Goal: Task Accomplishment & Management: Complete application form

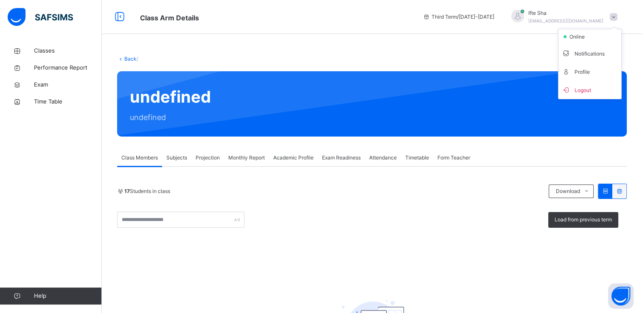
click at [601, 88] on span "Logout" at bounding box center [590, 89] width 56 height 11
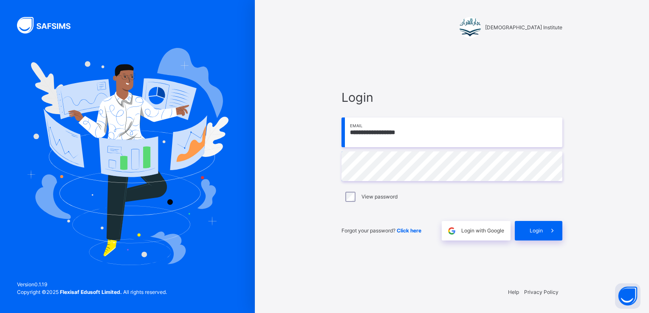
click at [419, 136] on input "**********" at bounding box center [451, 133] width 221 height 30
type input "**********"
drag, startPoint x: 566, startPoint y: 224, endPoint x: 552, endPoint y: 238, distance: 19.5
click at [561, 228] on div "**********" at bounding box center [452, 164] width 238 height 231
click at [553, 234] on icon at bounding box center [552, 231] width 9 height 10
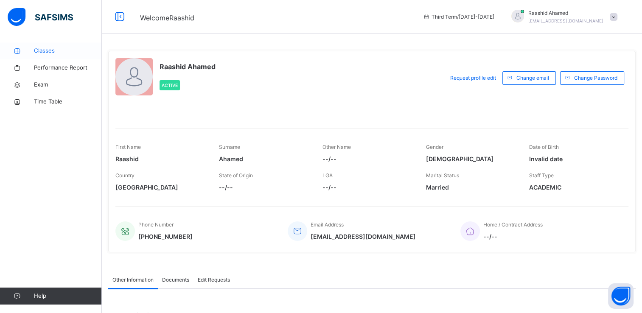
click at [50, 55] on span "Classes" at bounding box center [68, 51] width 68 height 8
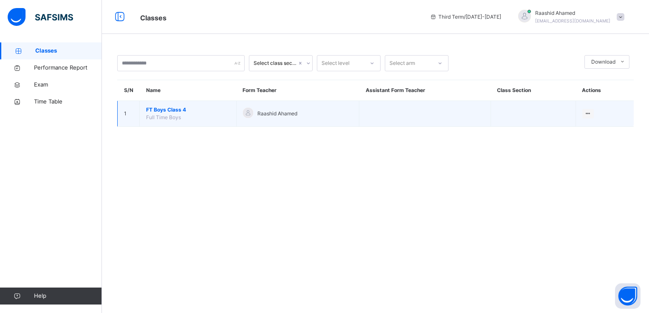
click at [205, 110] on span "FT Boys Class 4" at bounding box center [188, 110] width 84 height 8
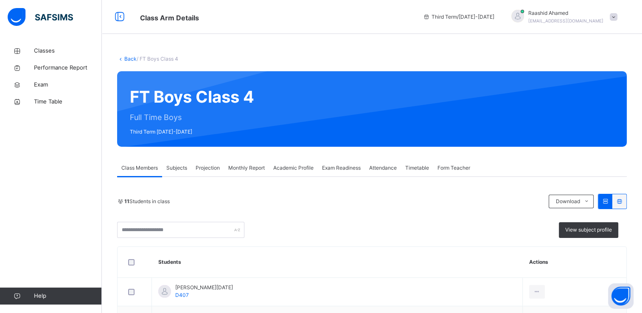
click at [201, 168] on span "Projection" at bounding box center [208, 168] width 24 height 8
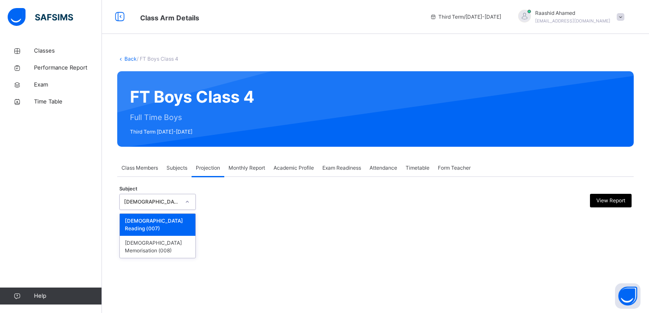
click at [177, 205] on div "[DEMOGRAPHIC_DATA] Reading" at bounding box center [152, 202] width 56 height 8
click at [157, 240] on div "[DEMOGRAPHIC_DATA] Memorisation (008)" at bounding box center [158, 247] width 76 height 22
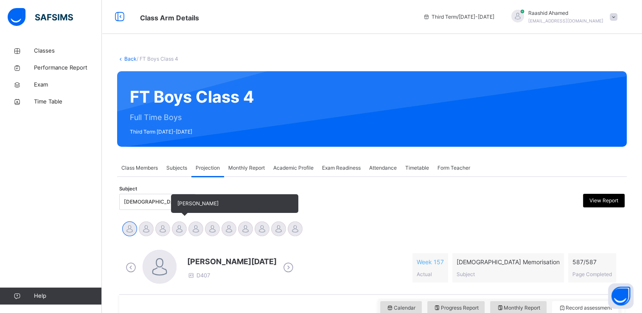
click at [183, 228] on div at bounding box center [179, 229] width 15 height 15
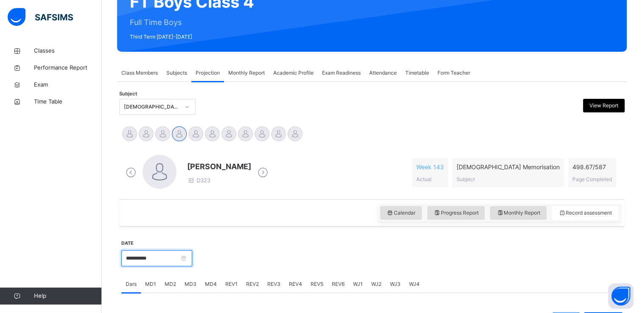
click at [171, 252] on input "**********" at bounding box center [156, 258] width 71 height 16
drag, startPoint x: 171, startPoint y: 252, endPoint x: 187, endPoint y: 268, distance: 22.5
click at [187, 268] on div "**********" at bounding box center [156, 257] width 71 height 37
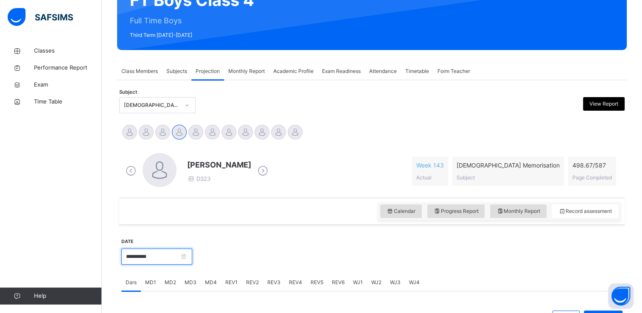
scroll to position [151, 0]
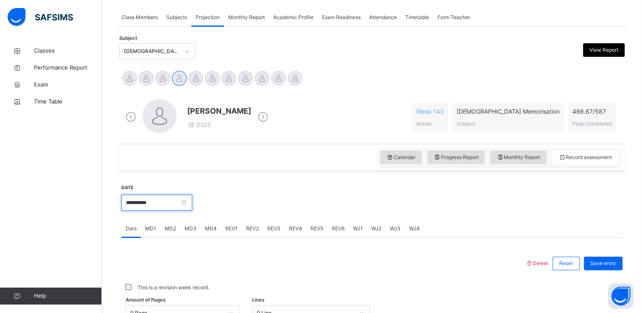
click at [192, 205] on input "**********" at bounding box center [156, 203] width 71 height 16
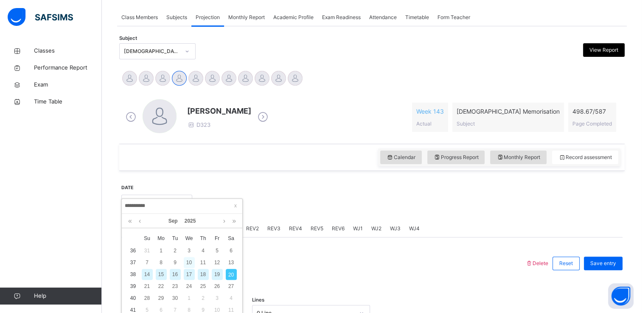
click at [189, 259] on div "10" at bounding box center [189, 262] width 11 height 11
type input "**********"
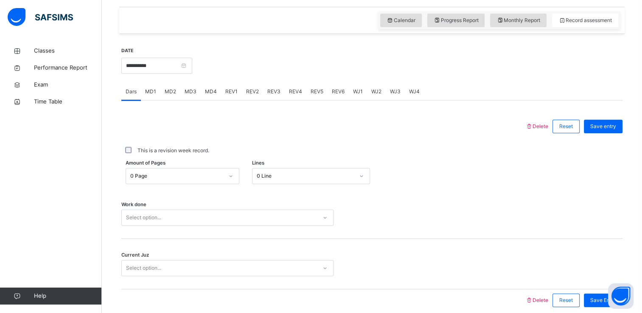
scroll to position [288, 0]
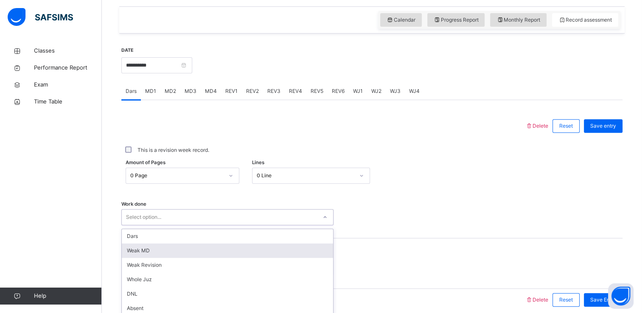
click at [199, 217] on div "option [PERSON_NAME] MD focused, 2 of 16. 16 results available. Use Up and Down…" at bounding box center [227, 217] width 212 height 16
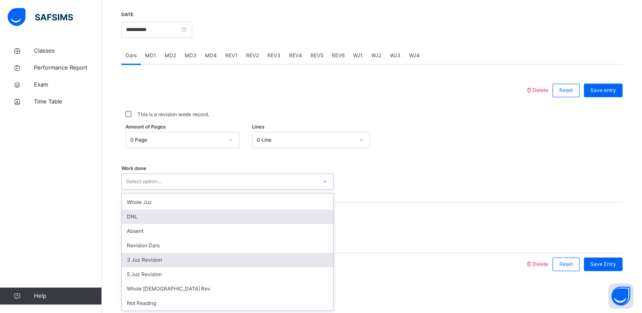
scroll to position [31, 0]
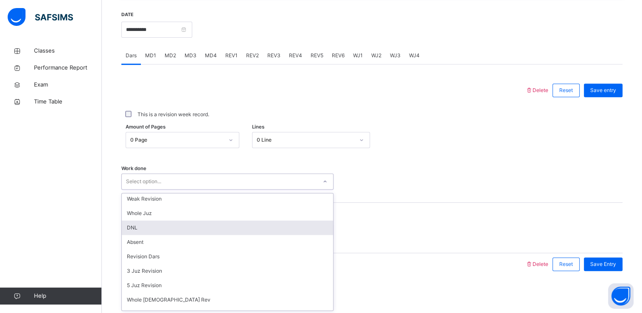
click at [188, 230] on div "DNL" at bounding box center [227, 228] width 211 height 14
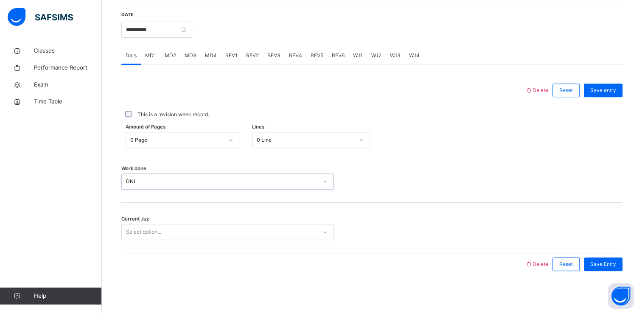
click at [188, 235] on div "Select option..." at bounding box center [219, 232] width 195 height 13
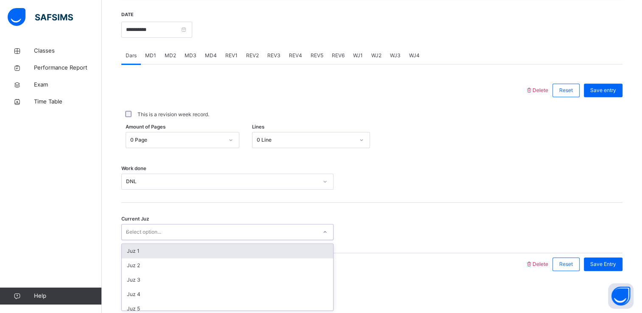
type input "**"
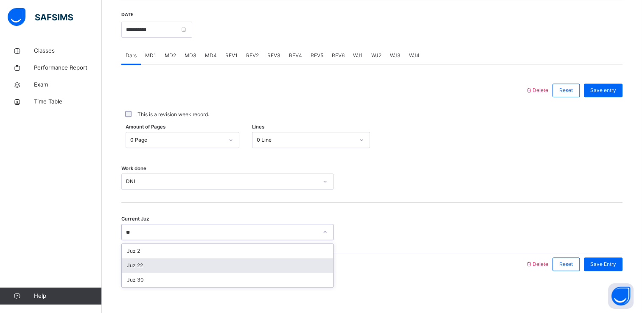
click at [199, 265] on div "Juz 22" at bounding box center [227, 266] width 211 height 14
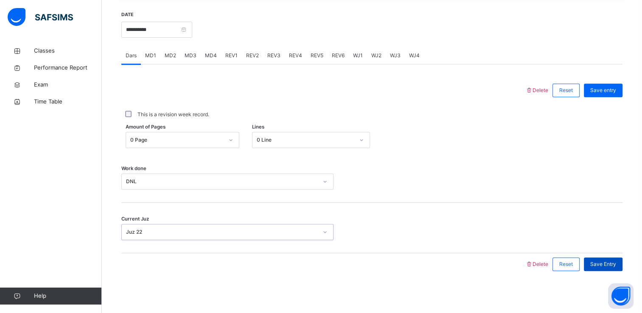
click at [608, 265] on span "Save Entry" at bounding box center [603, 265] width 26 height 8
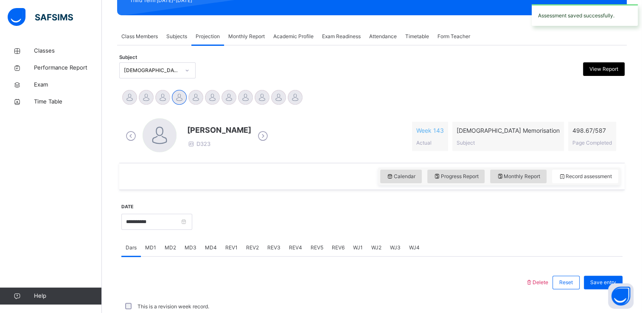
scroll to position [324, 0]
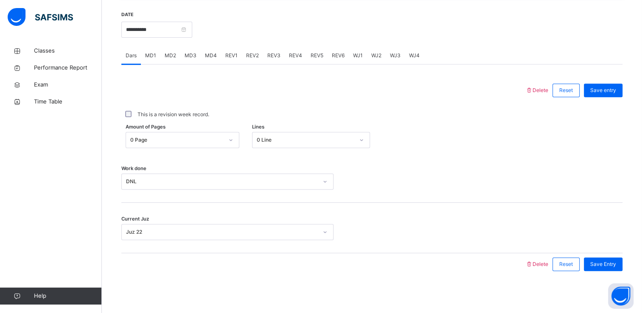
click at [153, 53] on span "MD1" at bounding box center [150, 56] width 11 height 8
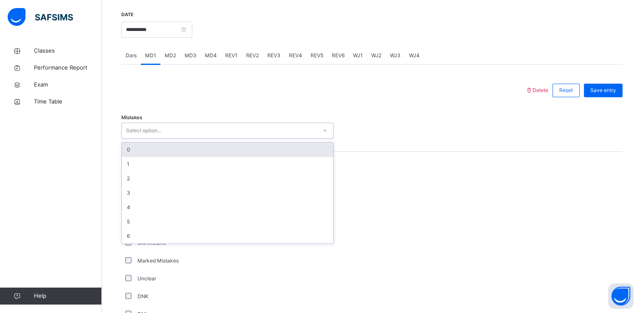
click at [182, 126] on div "Select option..." at bounding box center [219, 130] width 195 height 13
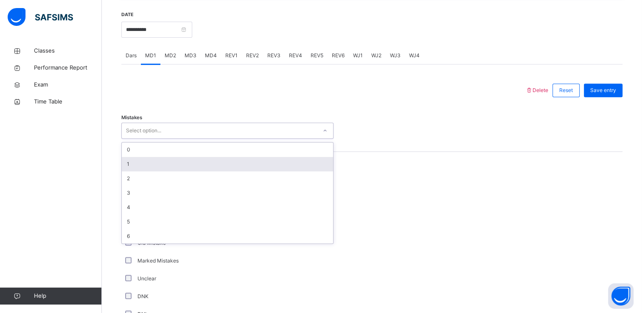
click at [175, 160] on div "1" at bounding box center [227, 164] width 211 height 14
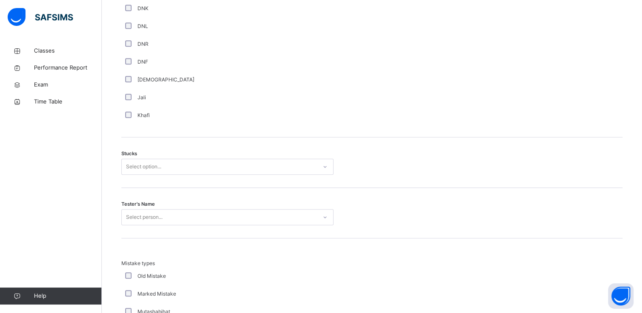
scroll to position [613, 0]
click at [195, 164] on div "Select option..." at bounding box center [219, 166] width 195 height 13
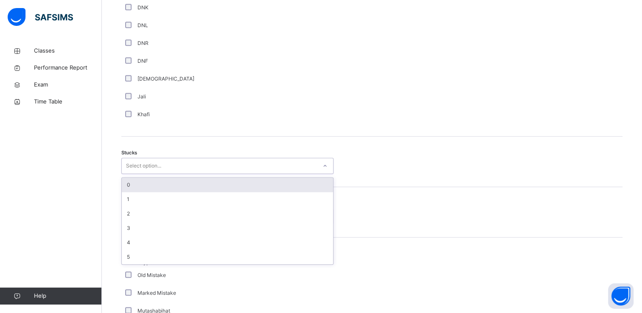
click at [193, 181] on div "0" at bounding box center [227, 185] width 211 height 14
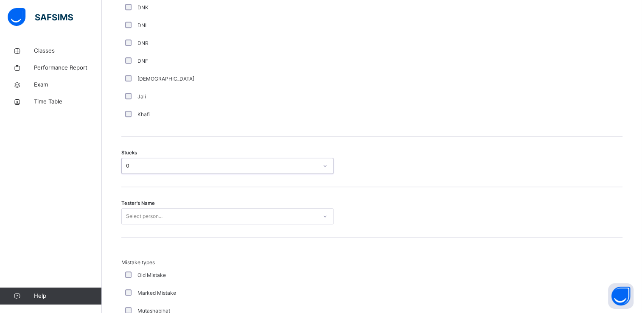
click at [185, 216] on div "Select person..." at bounding box center [227, 216] width 212 height 16
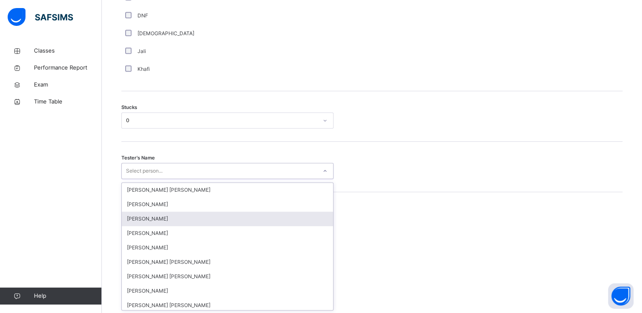
scroll to position [659, 0]
type input "*"
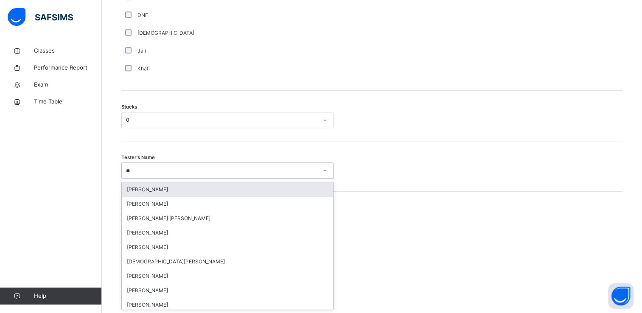
type input "***"
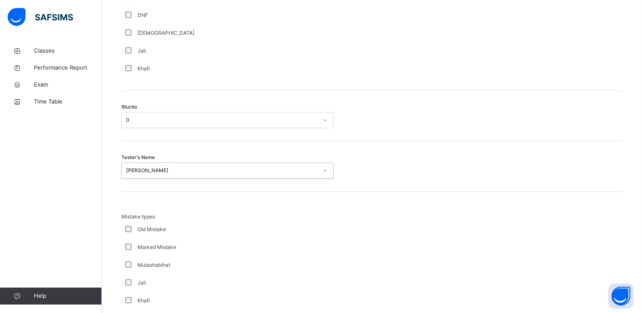
scroll to position [814, 0]
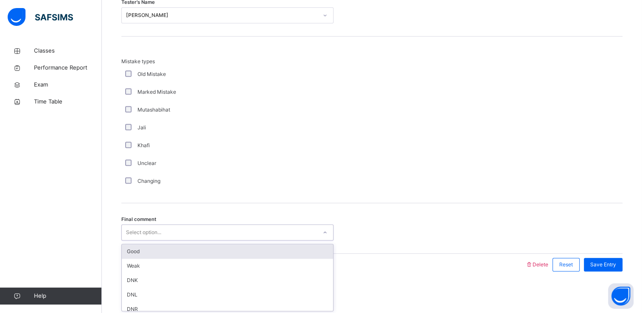
click at [186, 228] on div "Select option..." at bounding box center [219, 232] width 195 height 13
click at [190, 247] on div "Good" at bounding box center [227, 252] width 211 height 14
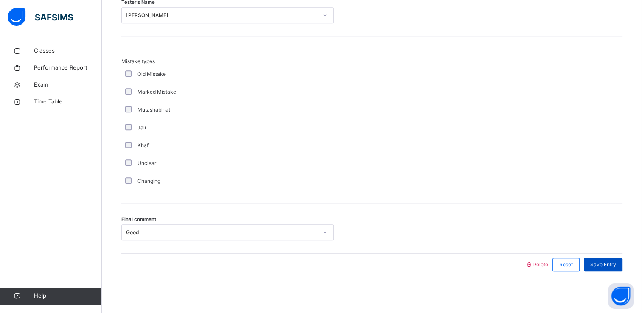
click at [616, 261] on span "Save Entry" at bounding box center [603, 265] width 26 height 8
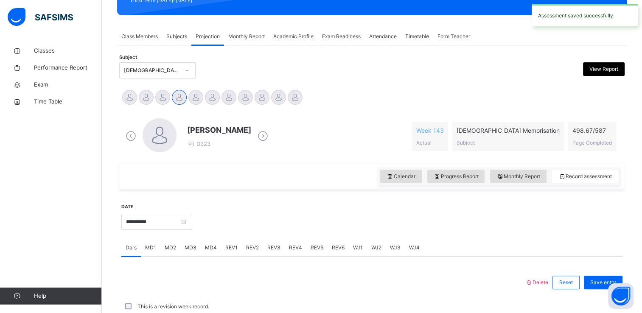
scroll to position [324, 0]
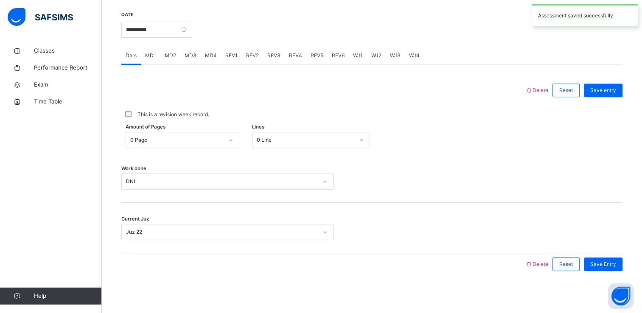
click at [210, 56] on span "MD4" at bounding box center [211, 56] width 12 height 8
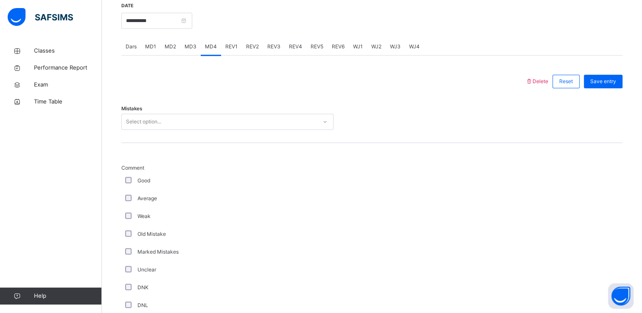
scroll to position [330, 0]
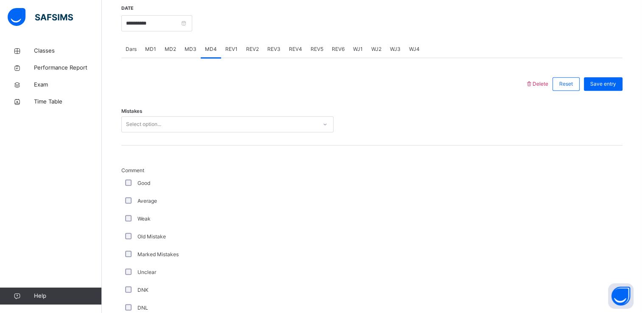
click at [198, 124] on div "Select option..." at bounding box center [219, 124] width 195 height 13
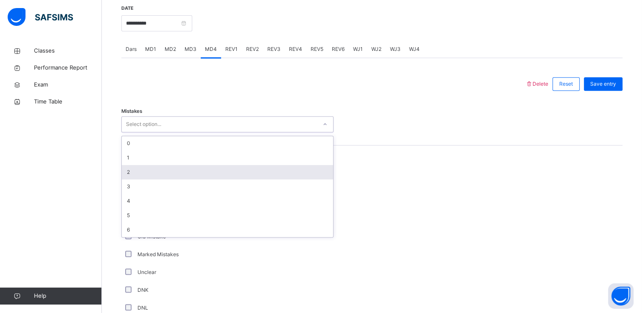
click at [195, 165] on div "2" at bounding box center [227, 172] width 211 height 14
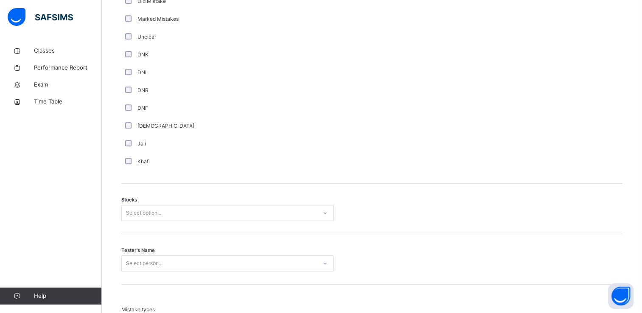
click at [190, 221] on div "Select option..." at bounding box center [227, 213] width 212 height 16
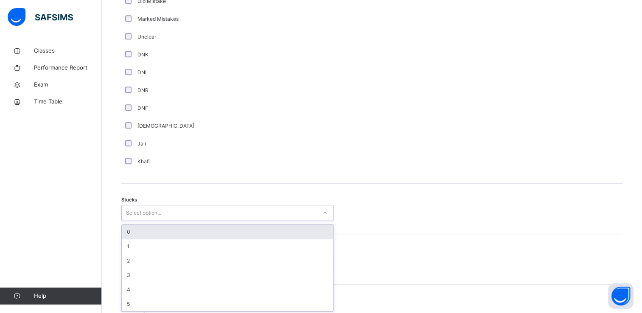
scroll to position [567, 0]
click at [190, 225] on div "0" at bounding box center [227, 231] width 211 height 14
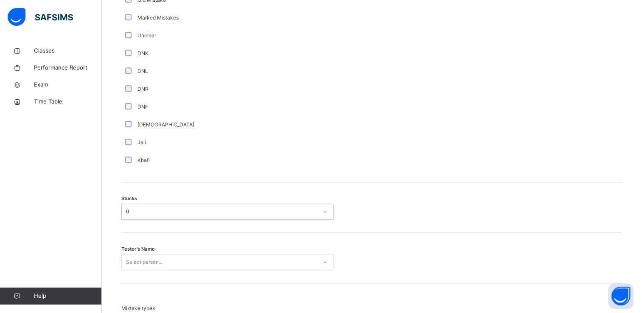
click at [187, 216] on div "0" at bounding box center [219, 211] width 195 height 13
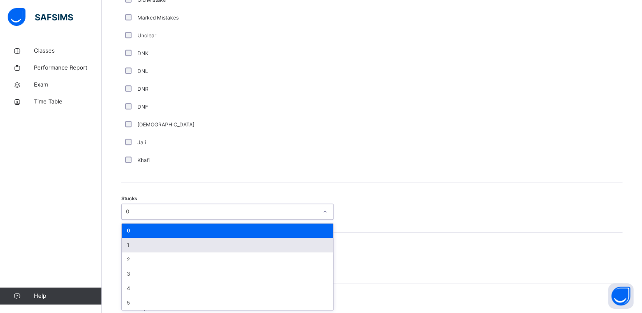
click at [186, 247] on div "1" at bounding box center [227, 245] width 211 height 14
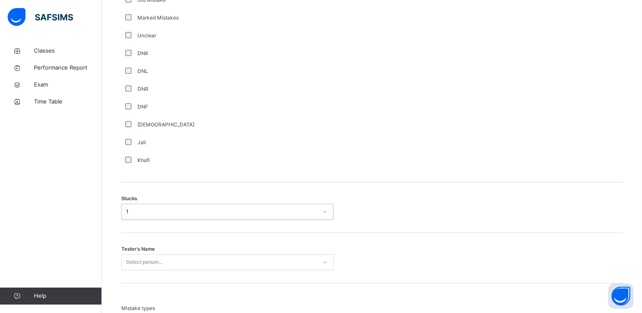
click at [187, 264] on div "Select person..." at bounding box center [227, 262] width 212 height 16
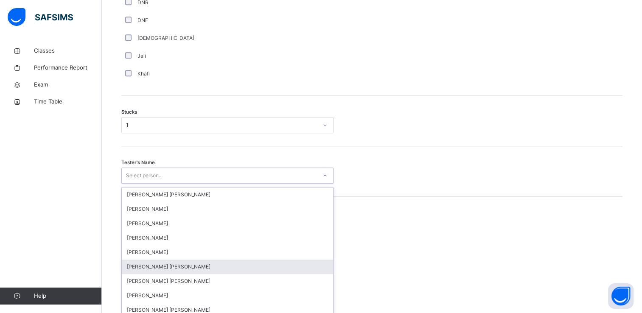
scroll to position [659, 0]
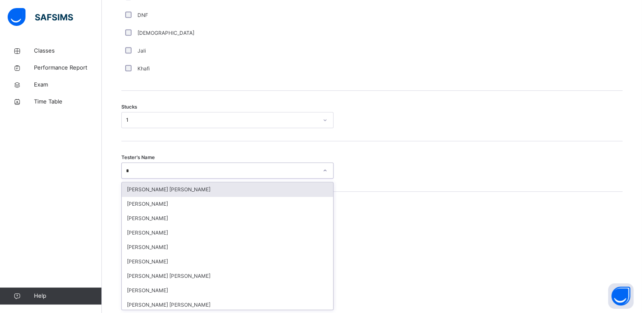
type input "**"
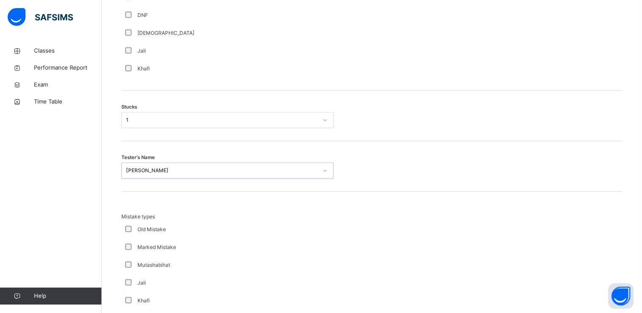
scroll to position [814, 0]
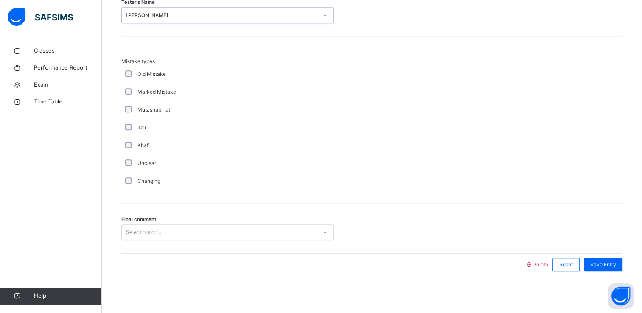
click at [183, 229] on div "Select option..." at bounding box center [219, 232] width 195 height 13
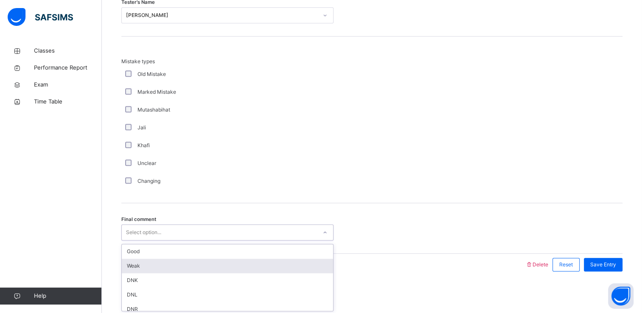
click at [171, 266] on div "Weak" at bounding box center [227, 266] width 211 height 14
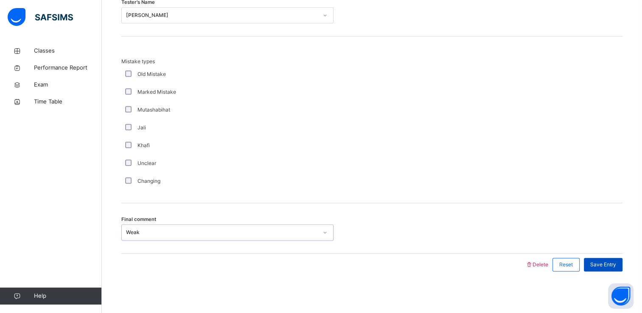
click at [593, 261] on div "Save Entry" at bounding box center [603, 265] width 39 height 14
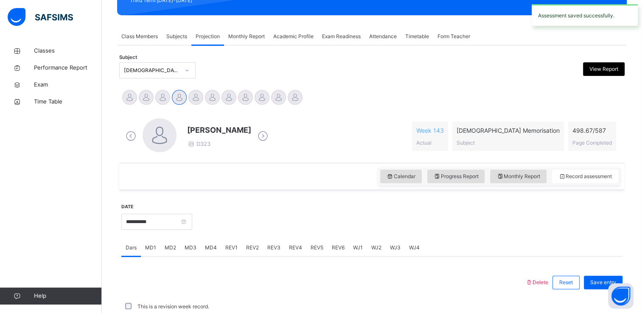
scroll to position [324, 0]
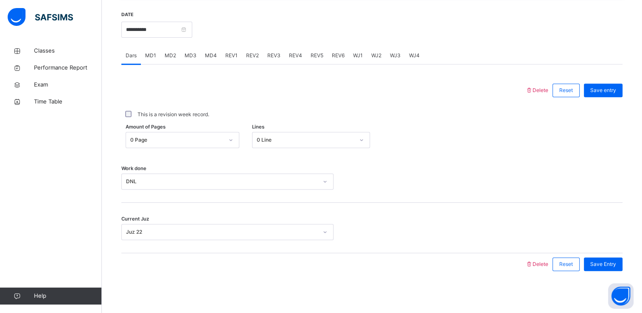
click at [228, 56] on span "REV1" at bounding box center [231, 56] width 12 height 8
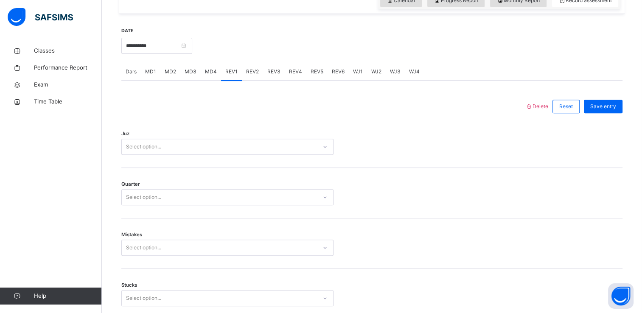
scroll to position [308, 0]
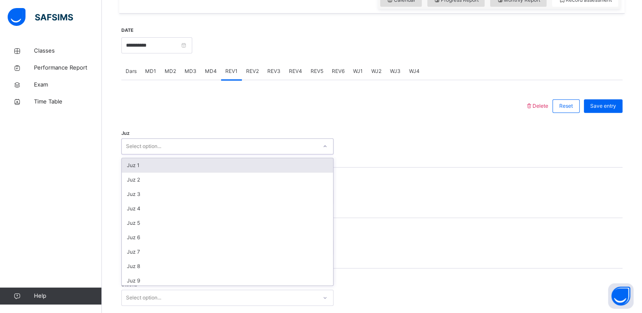
click at [233, 143] on div "Select option..." at bounding box center [219, 146] width 195 height 13
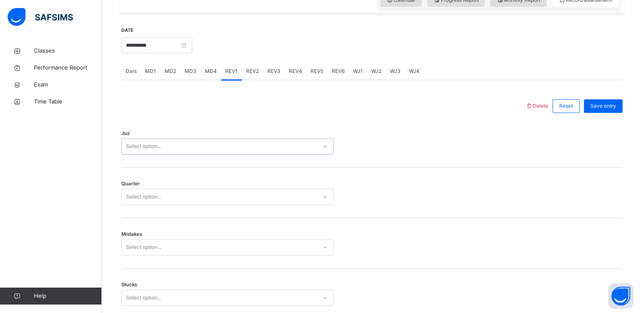
click at [229, 139] on div "Select option..." at bounding box center [227, 146] width 212 height 16
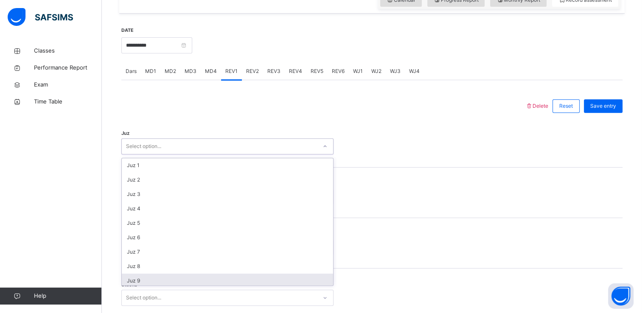
click at [195, 281] on div "Juz 9" at bounding box center [227, 281] width 211 height 14
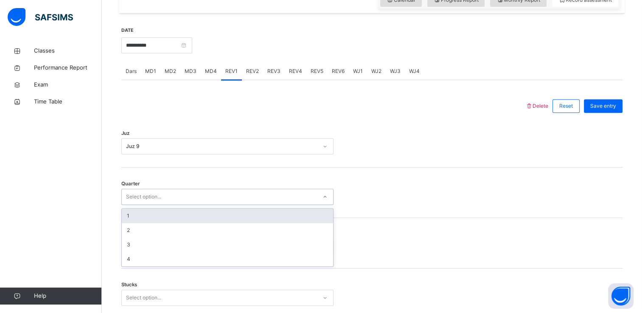
click at [203, 201] on div "Select option..." at bounding box center [219, 197] width 195 height 13
click at [200, 213] on div "1" at bounding box center [227, 216] width 211 height 14
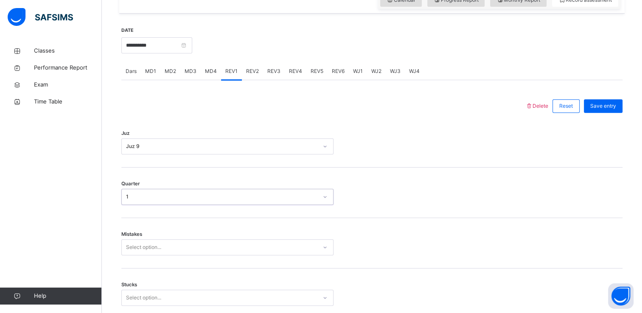
click at [200, 242] on div "Select option..." at bounding box center [227, 247] width 212 height 16
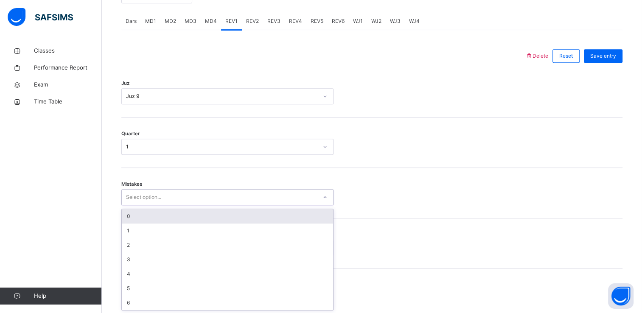
click at [199, 222] on div "0" at bounding box center [227, 216] width 211 height 14
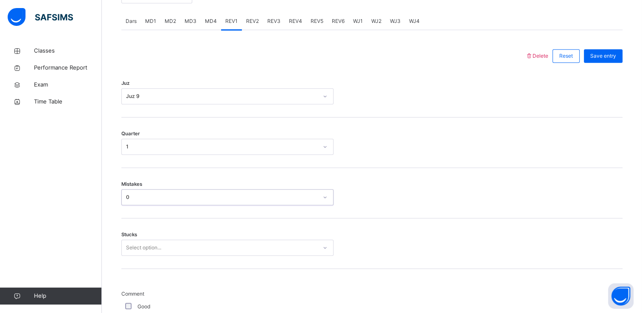
click at [201, 240] on div "Select option..." at bounding box center [227, 248] width 212 height 16
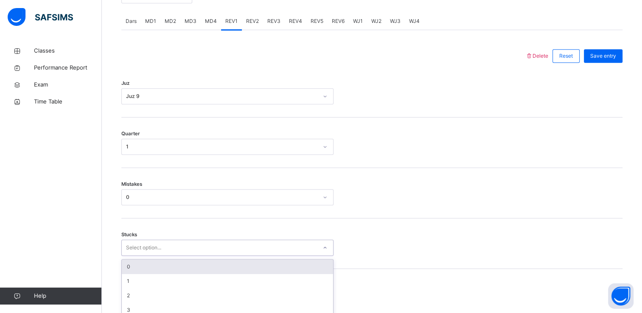
scroll to position [394, 0]
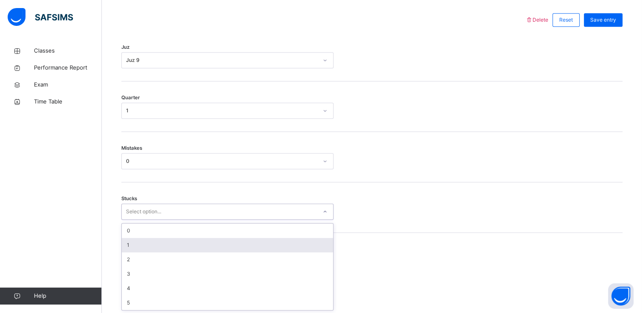
click at [200, 244] on div "1" at bounding box center [227, 245] width 211 height 14
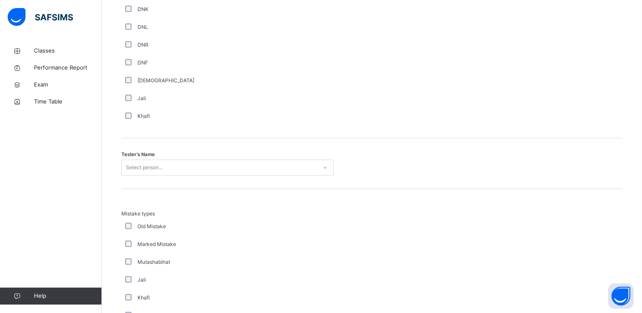
scroll to position [861, 0]
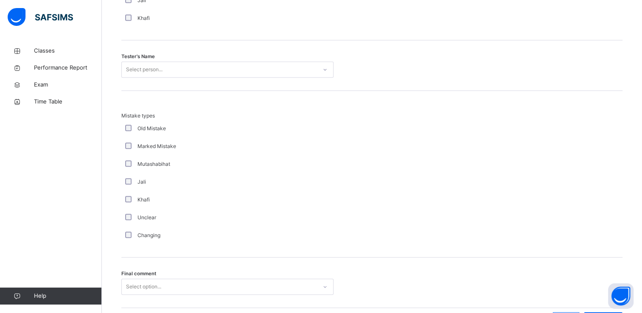
click at [171, 76] on div "Select person..." at bounding box center [227, 70] width 212 height 16
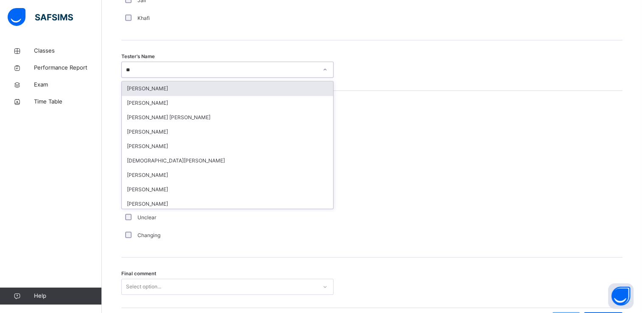
type input "***"
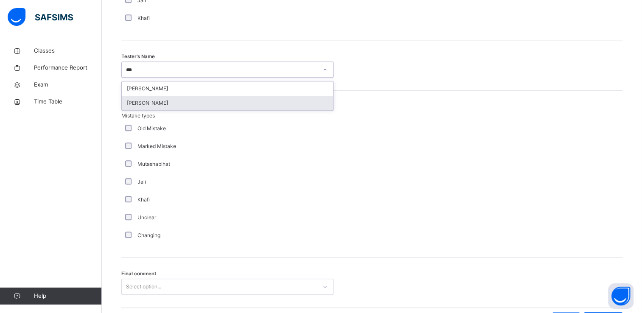
click at [255, 100] on div "[PERSON_NAME]" at bounding box center [227, 103] width 211 height 14
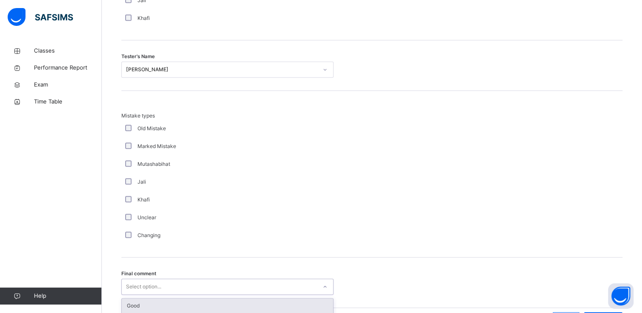
scroll to position [915, 0]
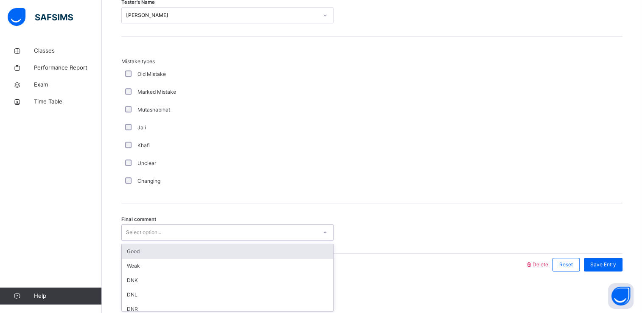
click at [262, 241] on div "option Good focused, 1 of 6. 6 results available. Use Up and Down to choose opt…" at bounding box center [227, 233] width 212 height 16
click at [253, 256] on div "Good" at bounding box center [227, 252] width 211 height 14
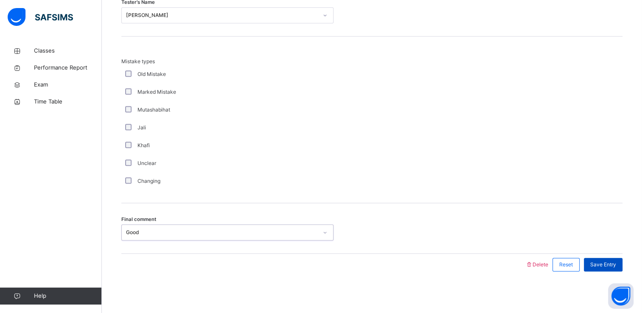
click at [609, 263] on span "Save Entry" at bounding box center [603, 265] width 26 height 8
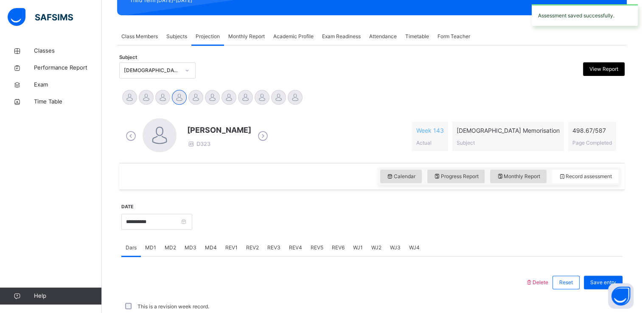
scroll to position [324, 0]
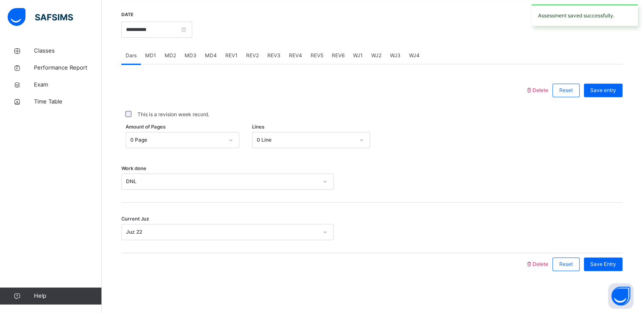
click at [256, 54] on span "REV2" at bounding box center [252, 56] width 13 height 8
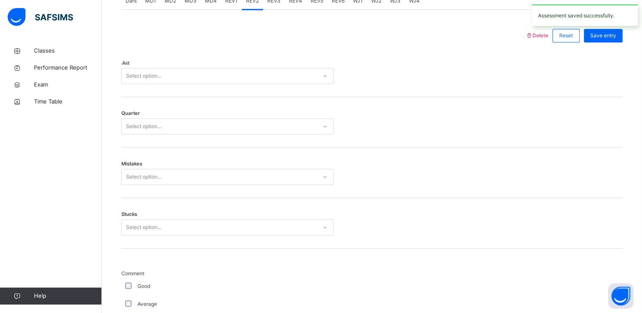
scroll to position [379, 0]
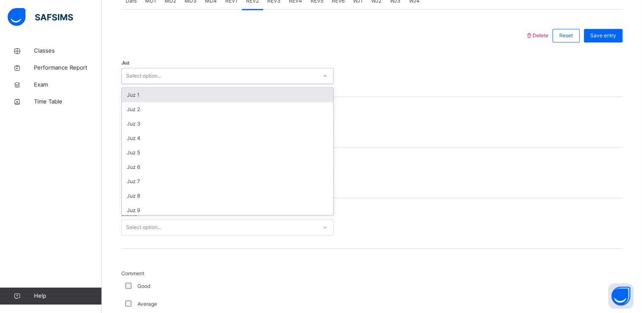
click at [231, 75] on div "Select option..." at bounding box center [219, 76] width 195 height 13
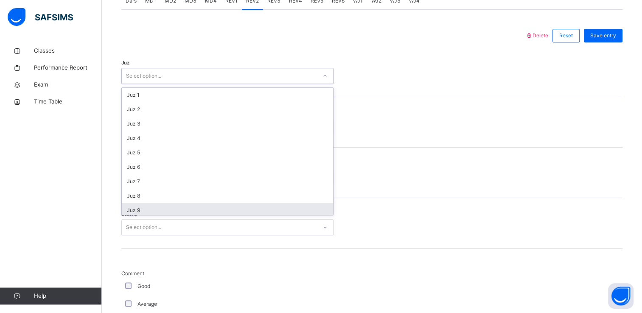
click at [213, 208] on div "Juz 9" at bounding box center [227, 210] width 211 height 14
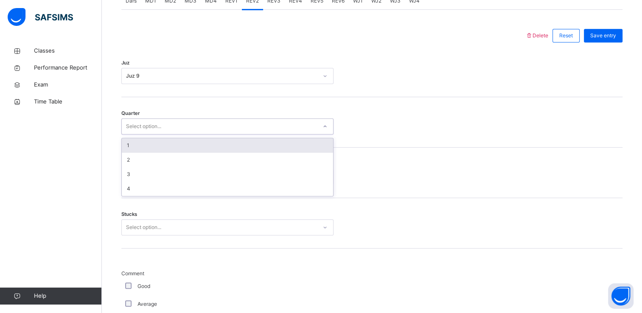
click at [212, 130] on div "Select option..." at bounding box center [219, 126] width 195 height 13
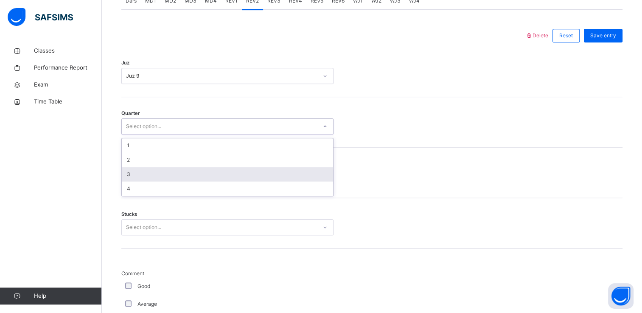
click at [212, 169] on div "3" at bounding box center [227, 174] width 211 height 14
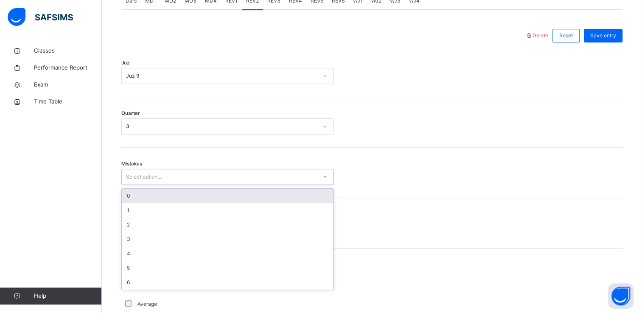
click at [212, 175] on div "Select option..." at bounding box center [219, 177] width 195 height 13
click at [214, 194] on div "0" at bounding box center [227, 196] width 211 height 14
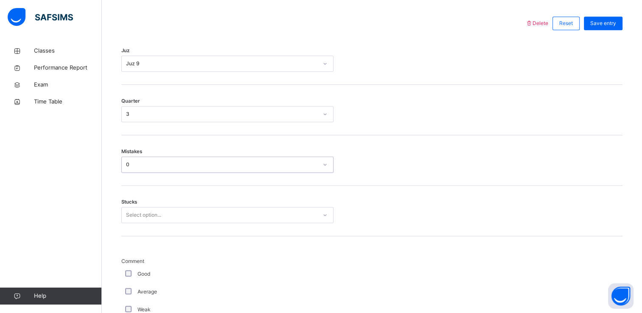
click at [214, 223] on div "Select option..." at bounding box center [227, 215] width 212 height 16
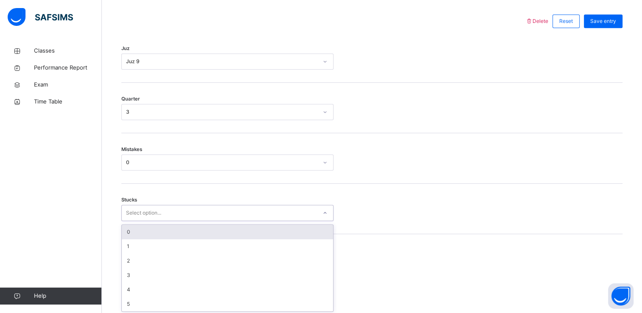
scroll to position [394, 0]
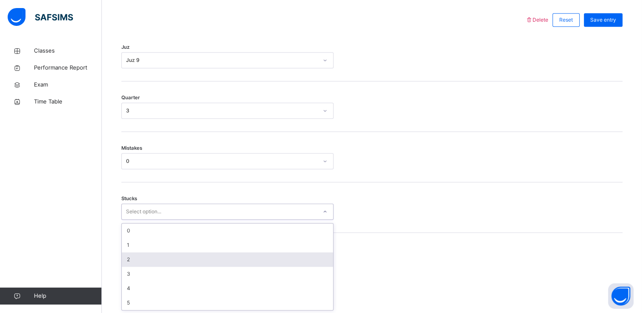
click at [215, 262] on div "2" at bounding box center [227, 260] width 211 height 14
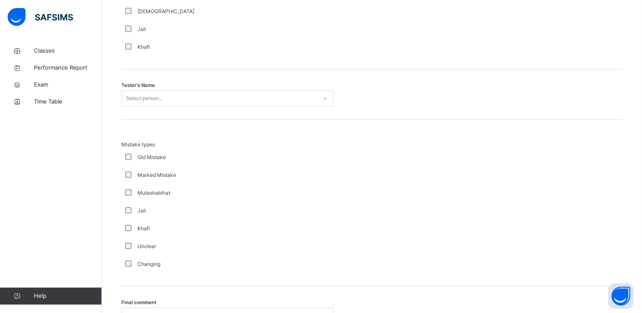
scroll to position [833, 0]
click at [163, 101] on div "Select person..." at bounding box center [219, 97] width 195 height 13
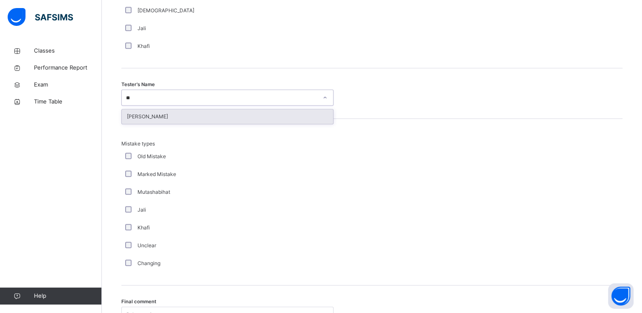
type input "*"
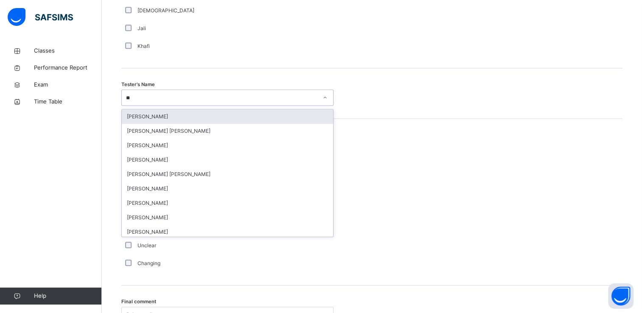
type input "*"
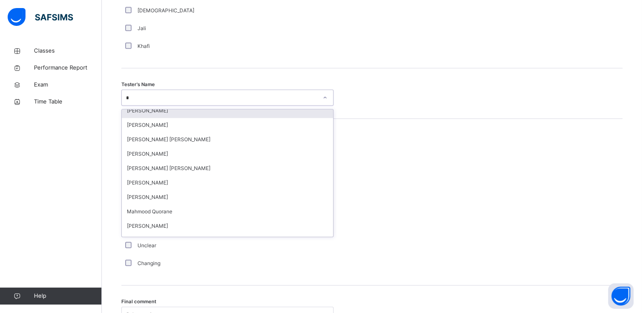
scroll to position [0, 0]
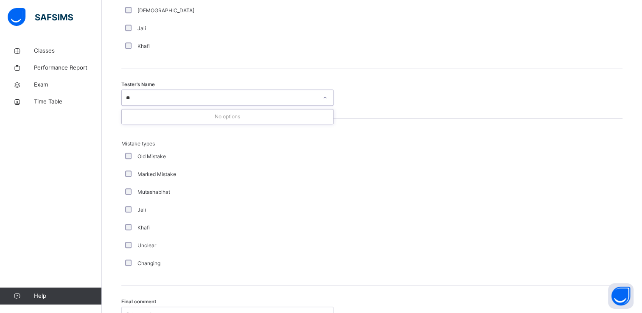
type input "*"
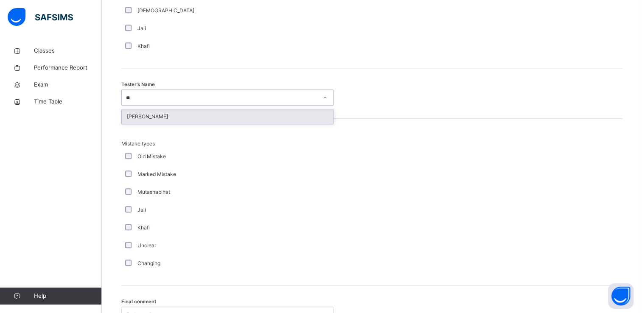
type input "*"
type input "**"
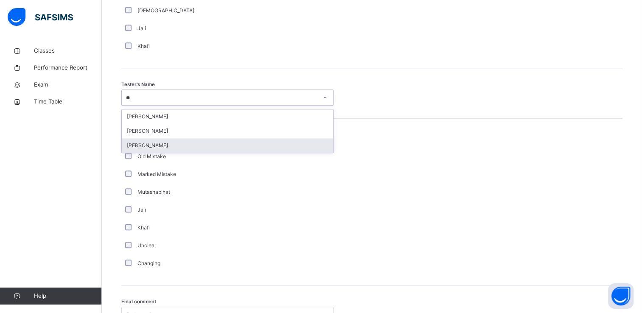
click at [244, 138] on div "[PERSON_NAME]" at bounding box center [227, 145] width 211 height 14
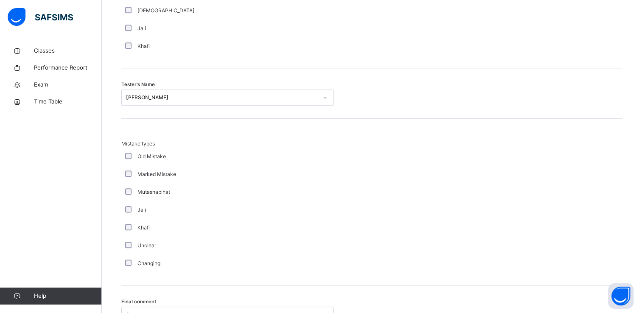
click at [244, 137] on div "Mistake types Old Mistake Marked Mistake Mutashabihat [PERSON_NAME] Unclear Cha…" at bounding box center [371, 202] width 501 height 167
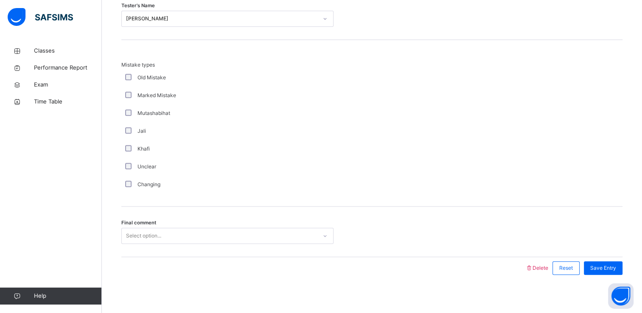
scroll to position [915, 0]
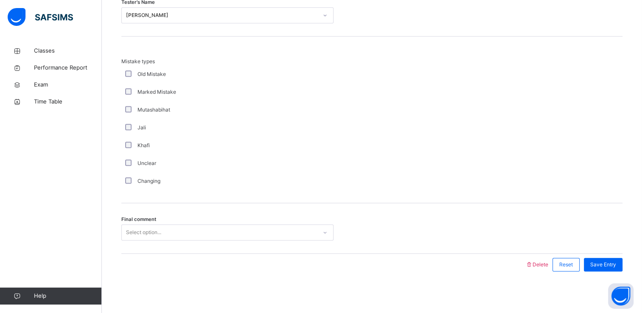
click at [245, 230] on div "Select option..." at bounding box center [219, 232] width 195 height 13
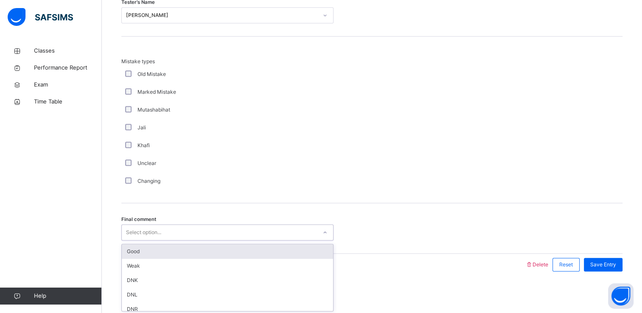
click at [247, 247] on div "Good" at bounding box center [227, 252] width 211 height 14
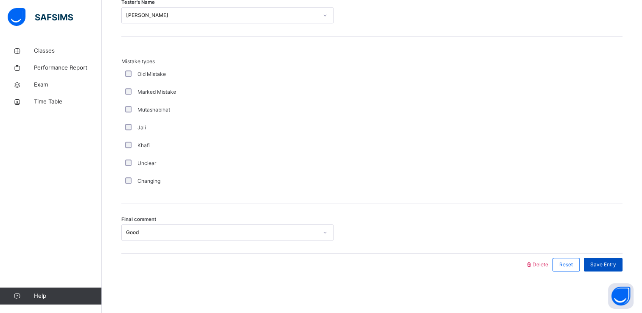
click at [609, 259] on div "Save Entry" at bounding box center [603, 265] width 39 height 14
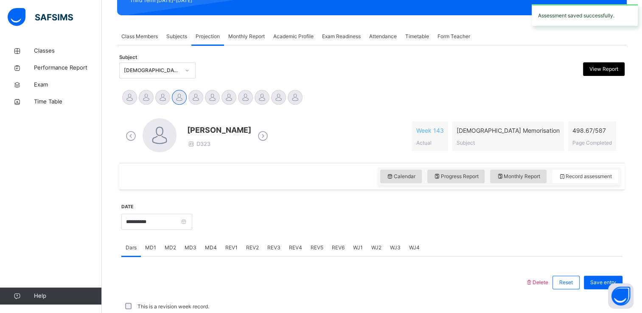
scroll to position [324, 0]
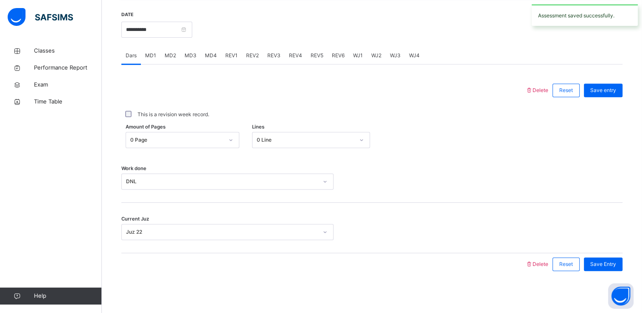
click at [275, 53] on span "REV3" at bounding box center [273, 56] width 13 height 8
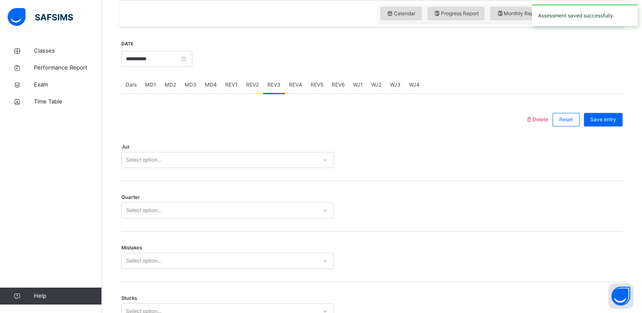
scroll to position [273, 0]
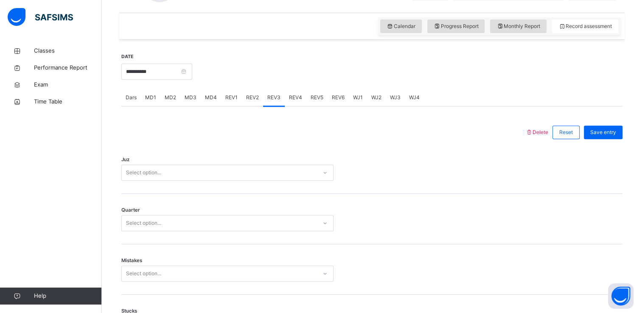
click at [257, 181] on div "Select option..." at bounding box center [227, 173] width 212 height 16
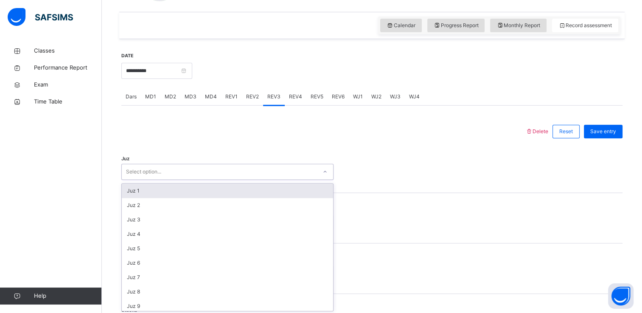
scroll to position [284, 0]
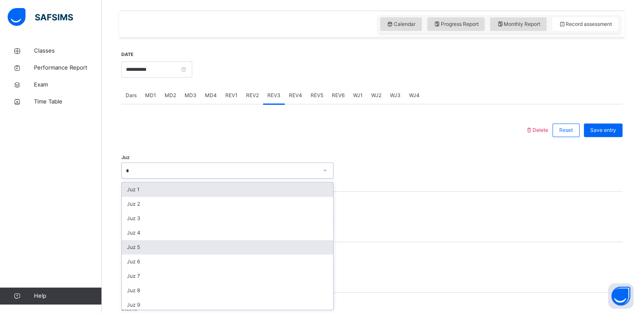
type input "**"
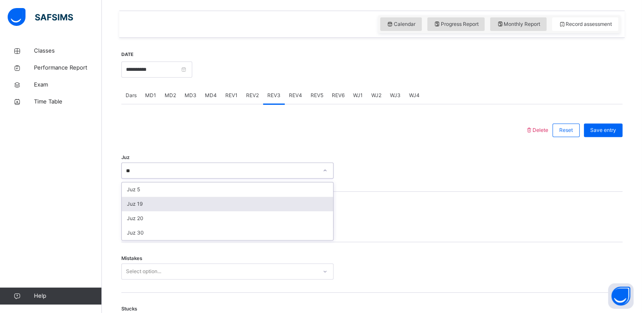
click at [214, 208] on div "Juz 19" at bounding box center [227, 204] width 211 height 14
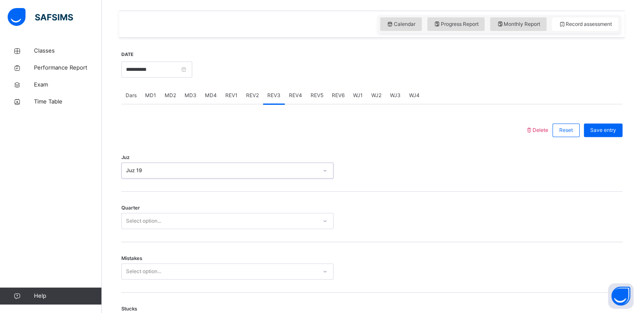
click at [180, 220] on div "Select option..." at bounding box center [219, 221] width 195 height 13
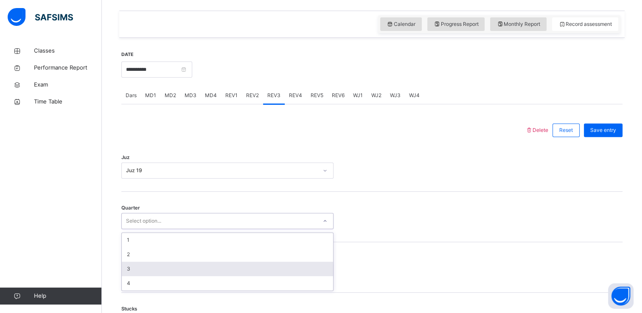
click at [179, 265] on div "3" at bounding box center [227, 269] width 211 height 14
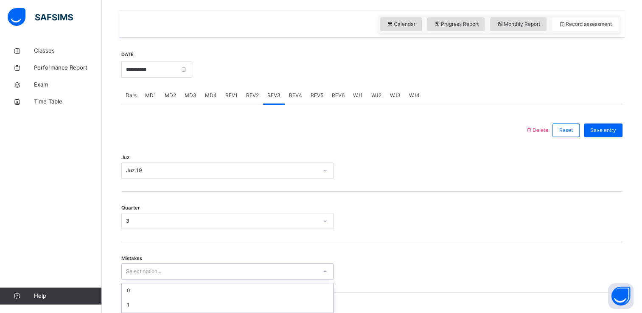
click at [182, 268] on div "option 2 focused, 3 of 7. 7 results available. Use Up and Down to choose option…" at bounding box center [227, 272] width 212 height 16
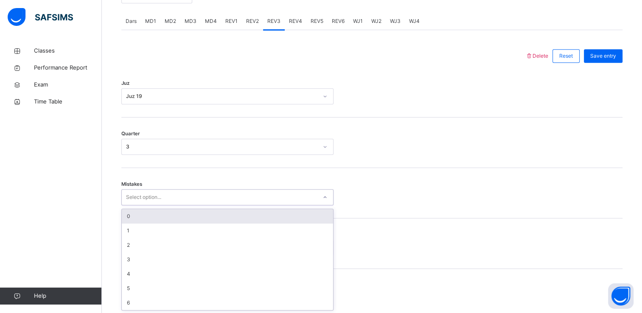
click at [187, 219] on div "0" at bounding box center [227, 216] width 211 height 14
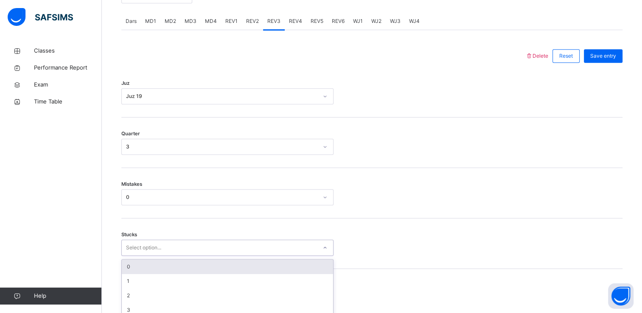
click at [188, 244] on div "option 0 focused, 1 of 6. 6 results available. Use Up and Down to choose option…" at bounding box center [227, 248] width 212 height 16
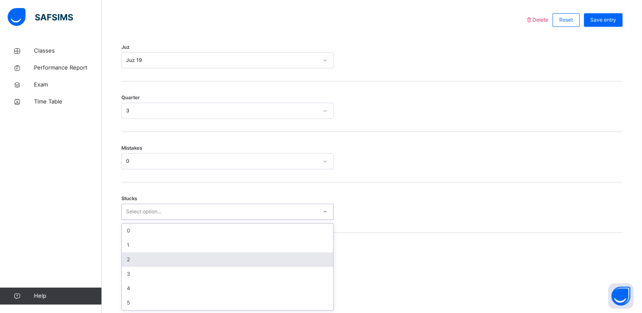
click at [184, 255] on div "2" at bounding box center [227, 260] width 211 height 14
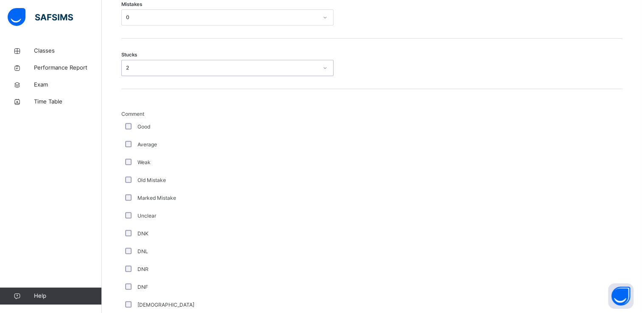
scroll to position [625, 0]
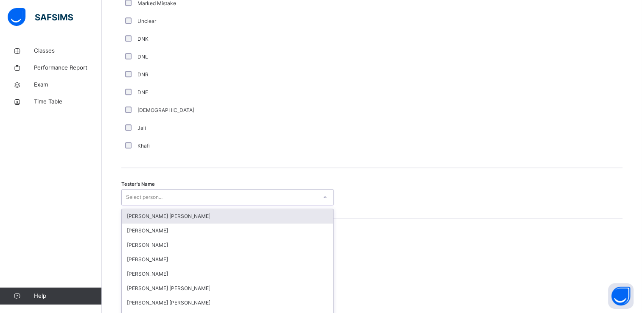
click at [153, 196] on div "option [PERSON_NAME] [PERSON_NAME] focused, 1 of 90. 90 results available. Use …" at bounding box center [227, 197] width 212 height 16
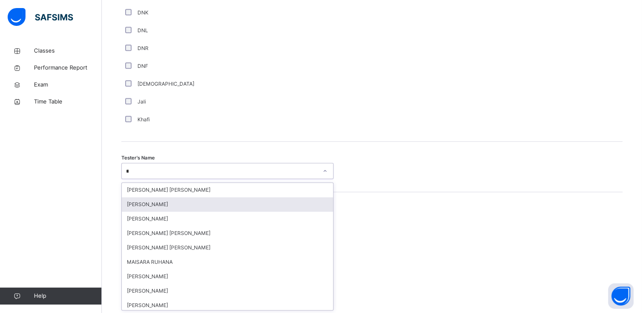
type input "***"
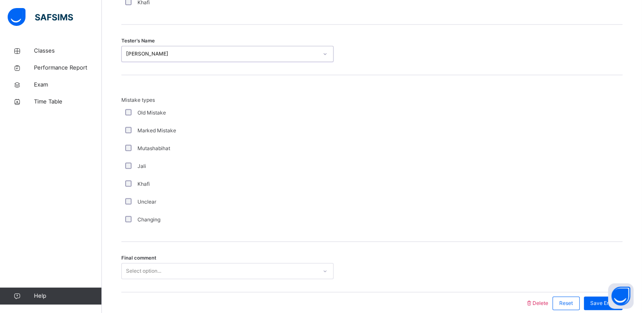
scroll to position [889, 0]
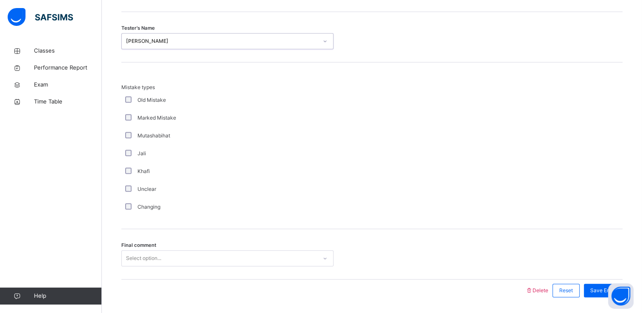
click at [129, 202] on div "Changing" at bounding box center [227, 207] width 212 height 18
click at [151, 261] on div "Select option..." at bounding box center [227, 258] width 212 height 16
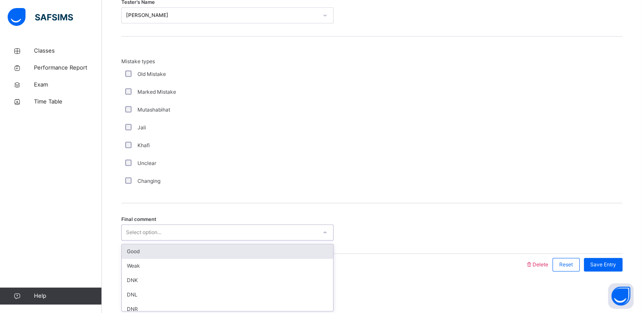
click at [152, 252] on div "Good" at bounding box center [227, 252] width 211 height 14
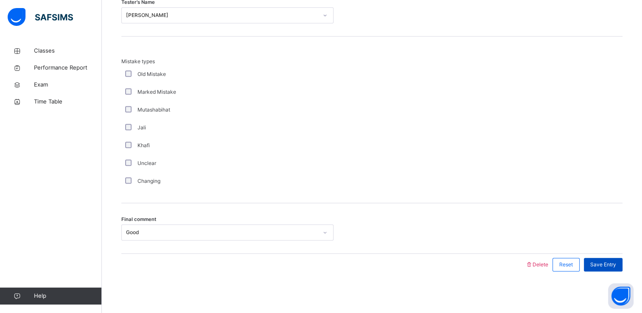
click at [602, 261] on span "Save Entry" at bounding box center [603, 265] width 26 height 8
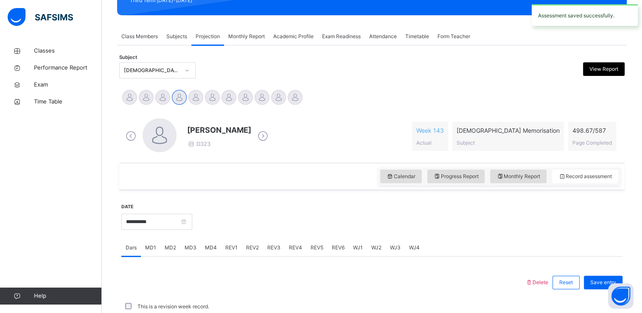
scroll to position [324, 0]
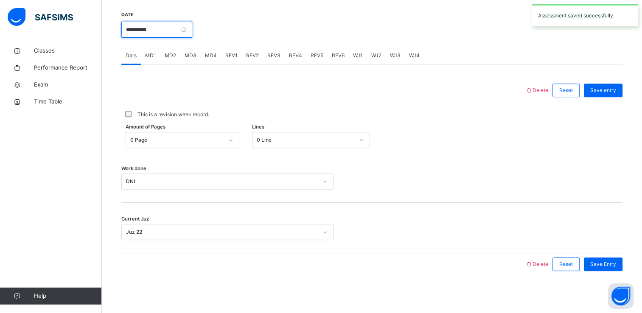
click at [192, 33] on input "**********" at bounding box center [156, 30] width 71 height 16
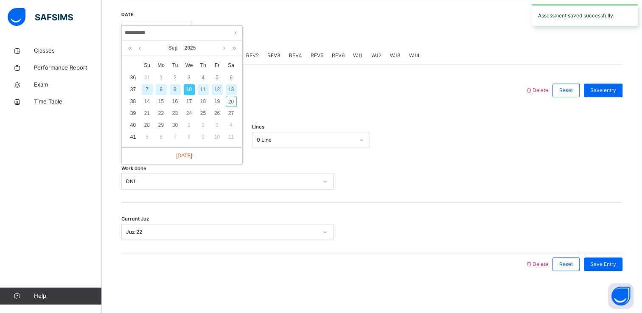
click at [200, 85] on div "11" at bounding box center [203, 89] width 11 height 11
type input "**********"
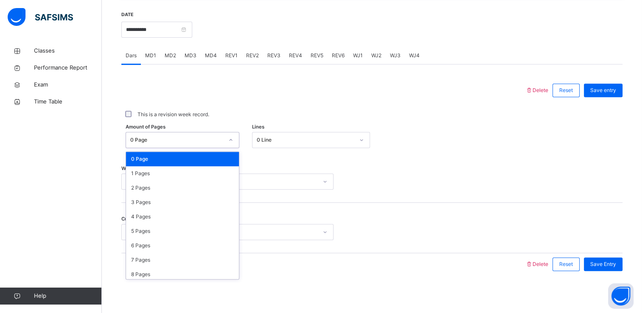
click at [178, 135] on div "0 Page" at bounding box center [174, 140] width 97 height 13
click at [178, 185] on div "2 Pages" at bounding box center [182, 188] width 113 height 14
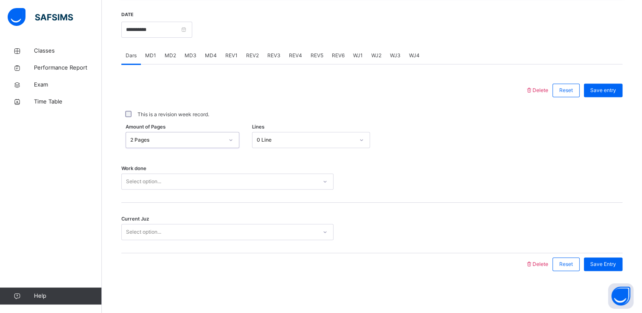
click at [184, 180] on div "Select option..." at bounding box center [219, 181] width 195 height 13
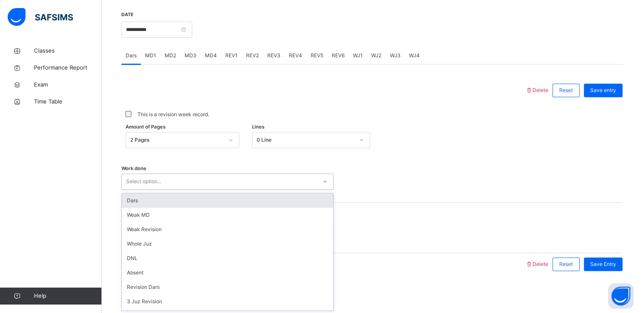
click at [181, 203] on div "Dars" at bounding box center [227, 201] width 211 height 14
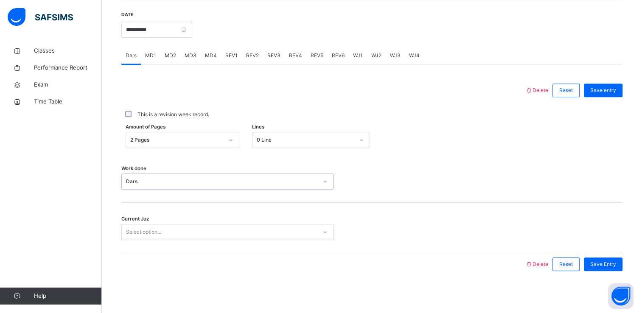
click at [185, 232] on div "Select option..." at bounding box center [219, 232] width 195 height 13
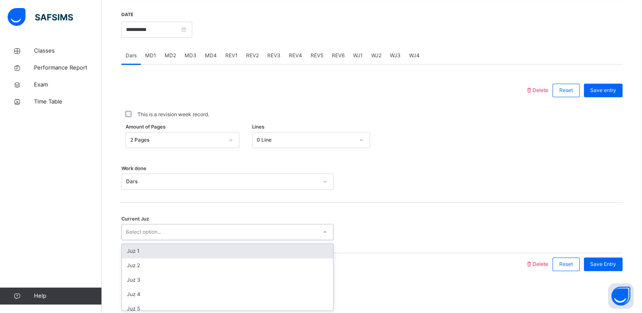
type input "**"
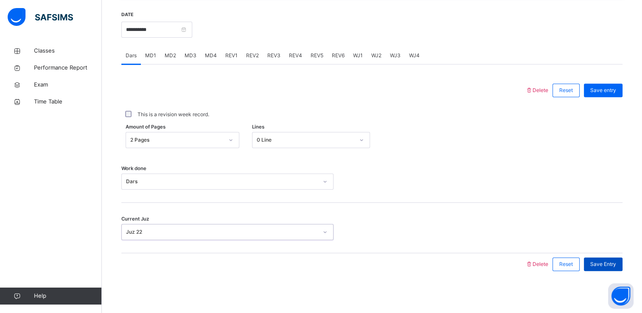
click at [609, 259] on div "Save Entry" at bounding box center [603, 265] width 39 height 14
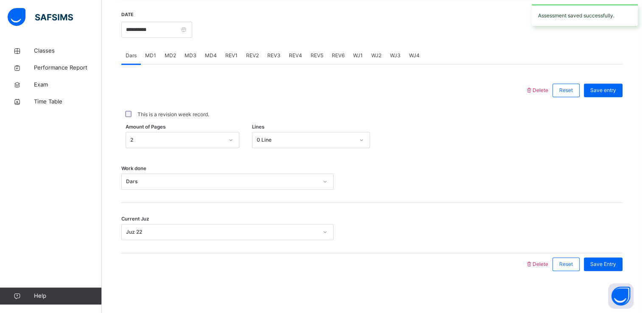
click at [190, 53] on span "MD3" at bounding box center [191, 56] width 12 height 8
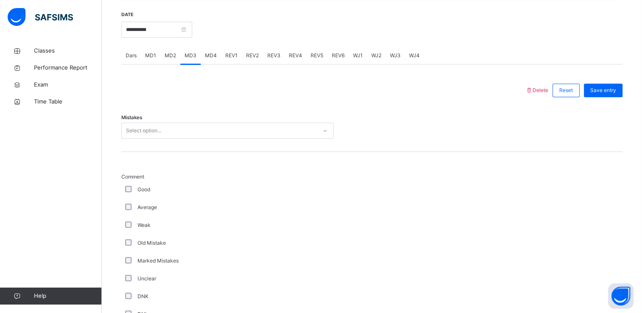
click at [205, 132] on div "Select option..." at bounding box center [219, 130] width 195 height 13
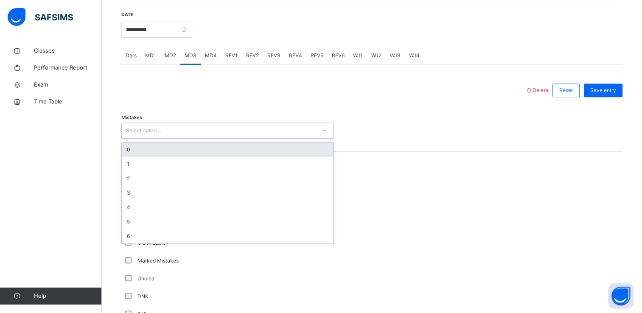
click at [202, 150] on div "0" at bounding box center [227, 150] width 211 height 14
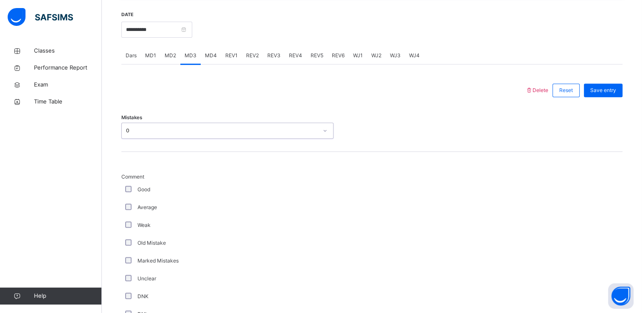
click at [132, 188] on div "Good" at bounding box center [228, 190] width 208 height 8
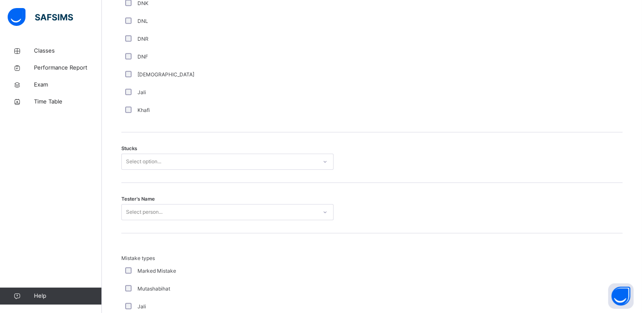
scroll to position [618, 0]
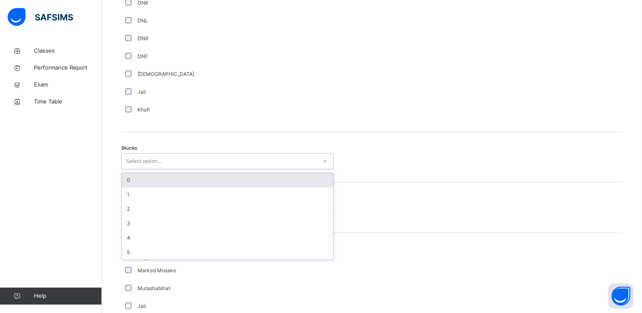
click at [147, 163] on div "Select option..." at bounding box center [143, 161] width 35 height 16
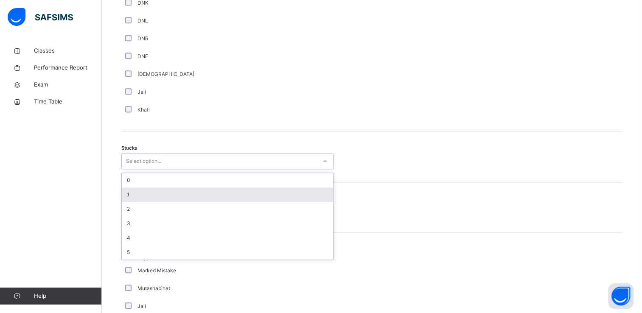
click at [150, 191] on div "1" at bounding box center [227, 195] width 211 height 14
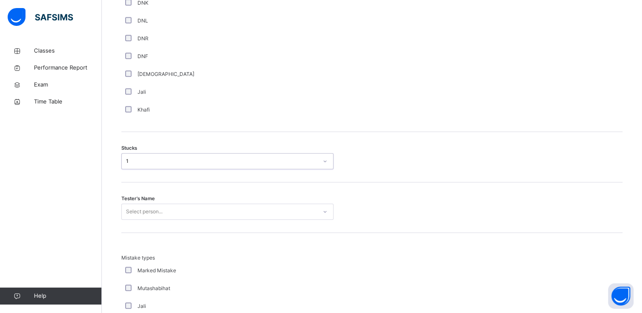
click at [157, 210] on div "Select person..." at bounding box center [227, 212] width 212 height 16
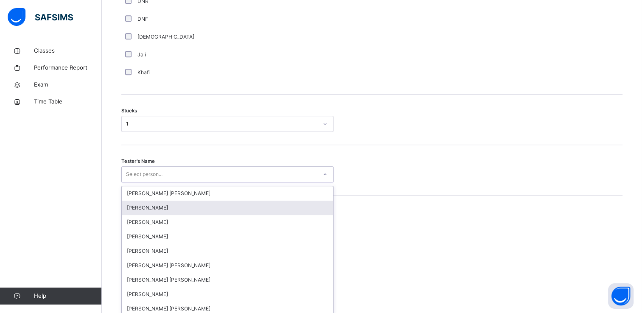
scroll to position [659, 0]
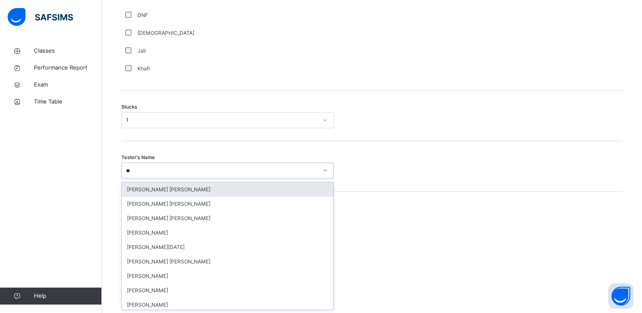
type input "*"
type input "**"
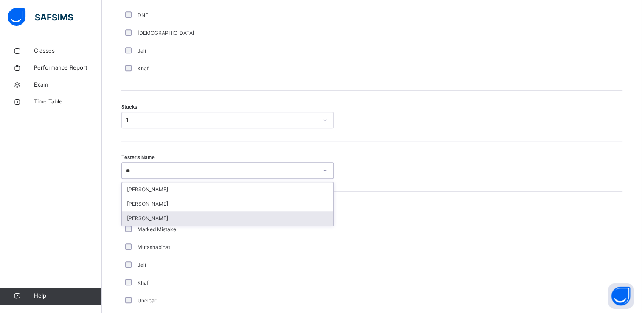
click at [157, 215] on div "[PERSON_NAME]" at bounding box center [227, 218] width 211 height 14
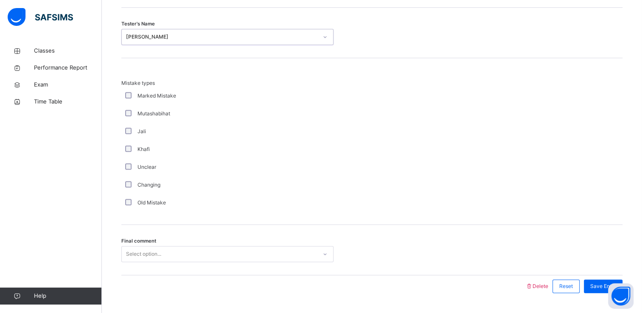
scroll to position [814, 0]
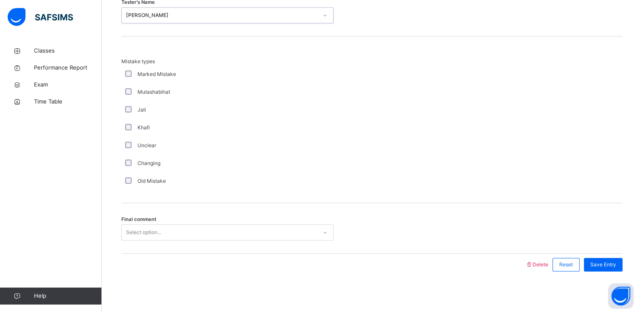
click at [160, 233] on div "Select option..." at bounding box center [143, 233] width 35 height 16
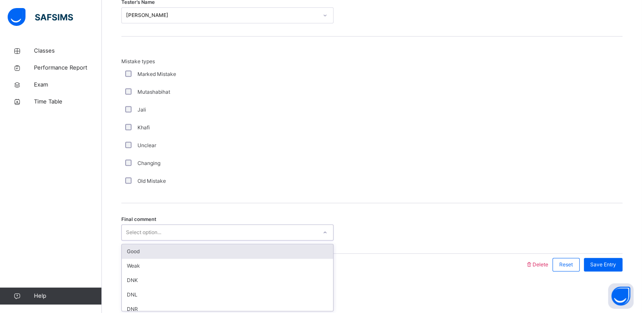
click at [162, 252] on div "Good" at bounding box center [227, 252] width 211 height 14
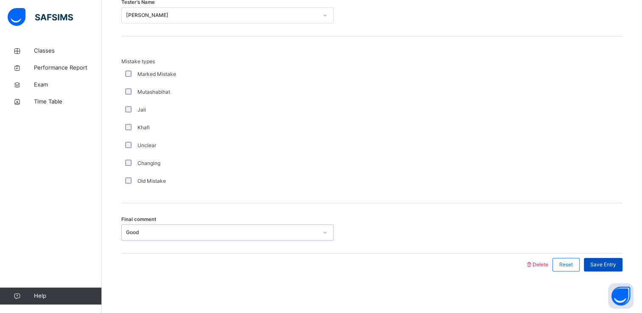
click at [602, 266] on span "Save Entry" at bounding box center [603, 265] width 26 height 8
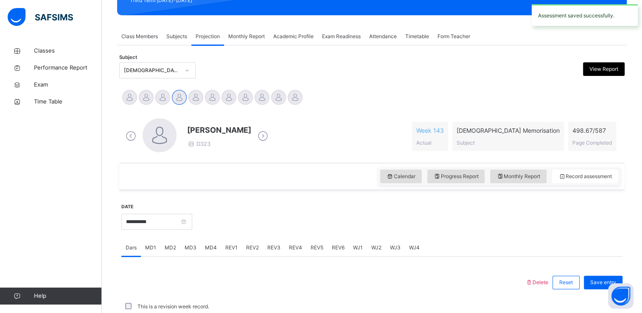
scroll to position [324, 0]
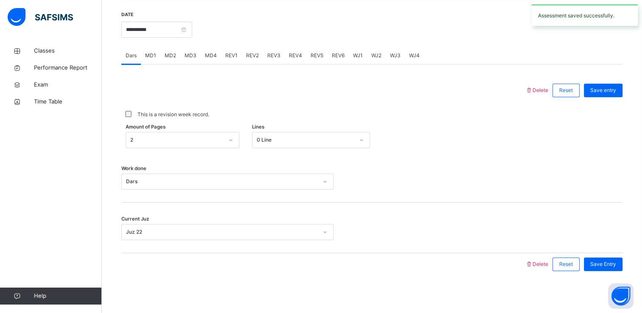
click at [213, 54] on span "MD4" at bounding box center [211, 56] width 12 height 8
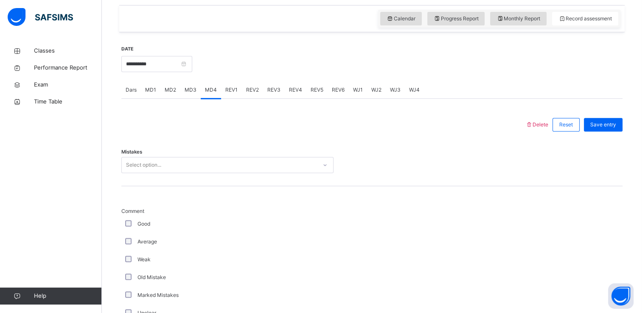
scroll to position [290, 0]
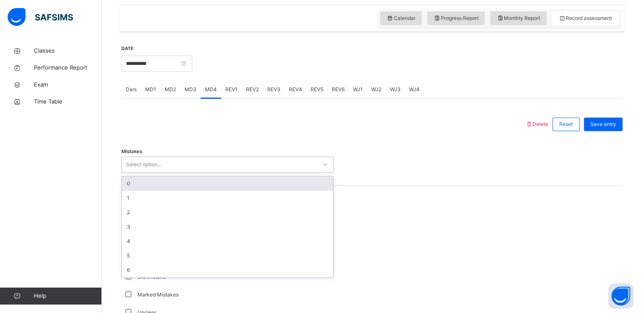
click at [198, 165] on div "Select option..." at bounding box center [219, 164] width 195 height 13
click at [191, 181] on div "0" at bounding box center [227, 184] width 211 height 14
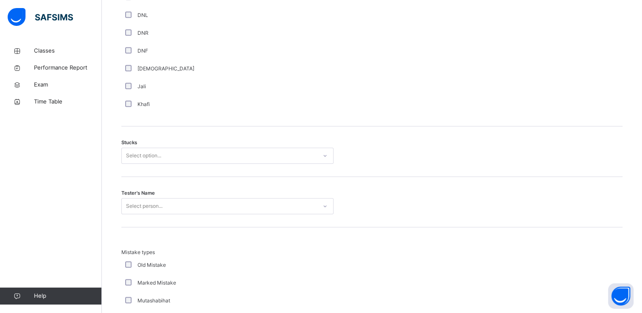
scroll to position [627, 0]
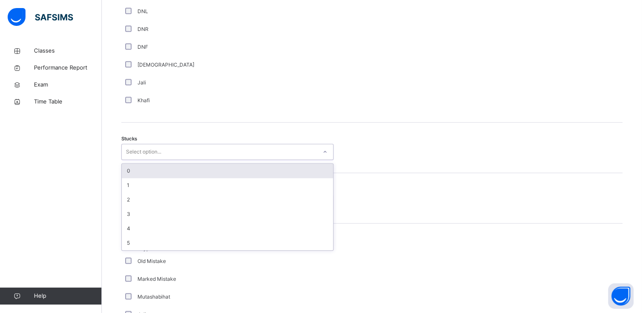
click at [167, 148] on div "Select option..." at bounding box center [219, 152] width 195 height 13
click at [164, 175] on div "0" at bounding box center [227, 171] width 211 height 14
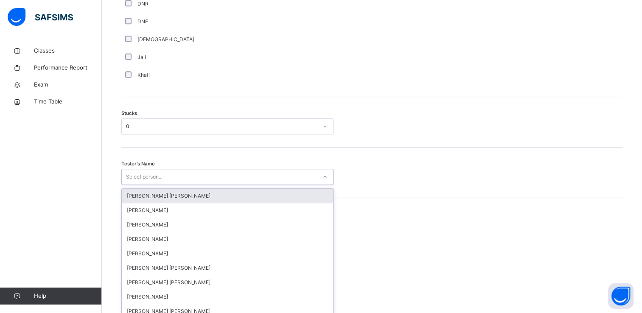
click at [166, 185] on div "option [PERSON_NAME] [PERSON_NAME] focused, 1 of 90. 90 results available. Use …" at bounding box center [227, 177] width 212 height 16
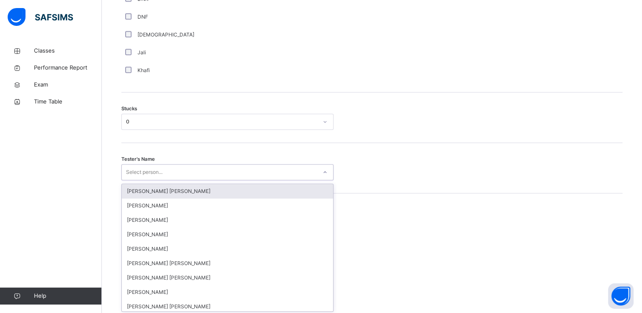
scroll to position [659, 0]
type input "**"
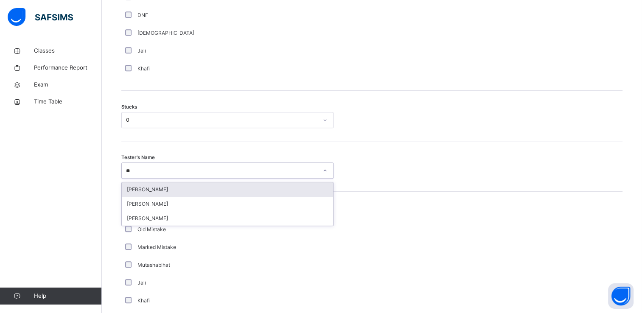
click at [216, 185] on div "[PERSON_NAME]" at bounding box center [227, 190] width 211 height 14
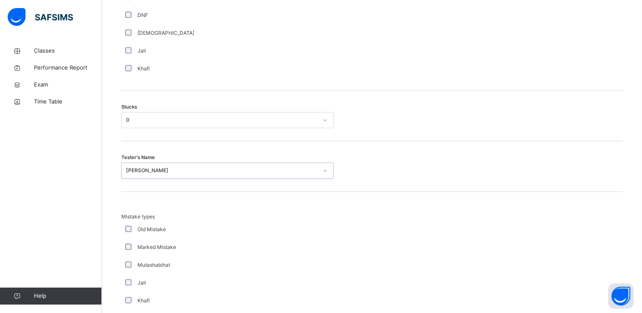
scroll to position [814, 0]
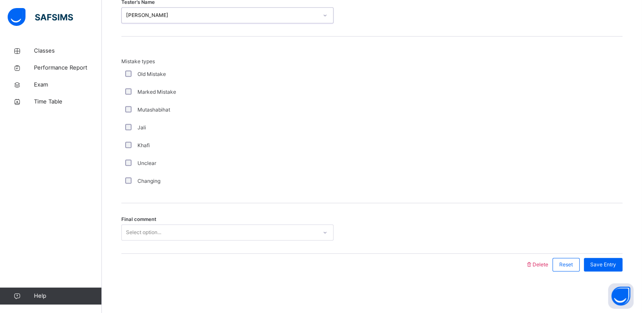
click at [209, 228] on div "Select option..." at bounding box center [219, 232] width 195 height 13
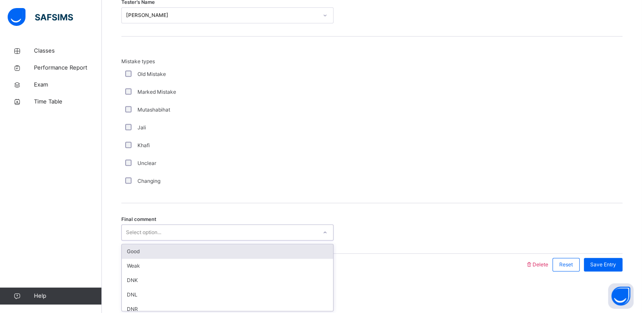
click at [211, 250] on div "Good" at bounding box center [227, 252] width 211 height 14
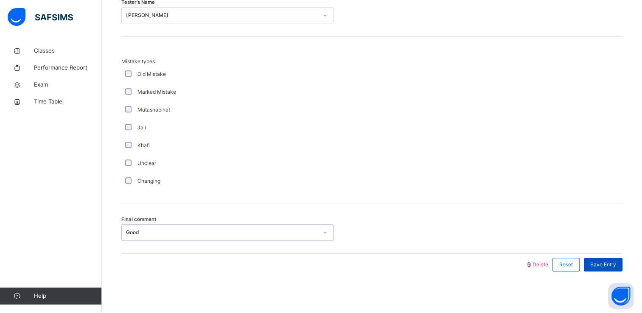
click at [616, 264] on span "Save Entry" at bounding box center [603, 265] width 26 height 8
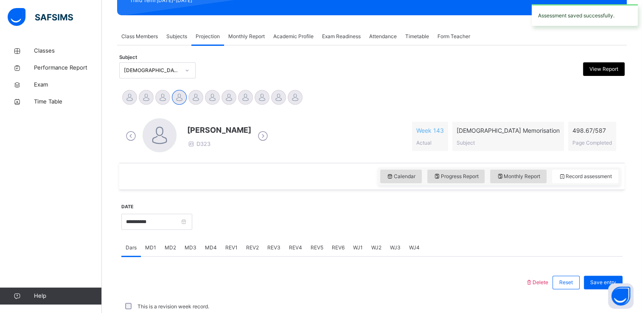
scroll to position [324, 0]
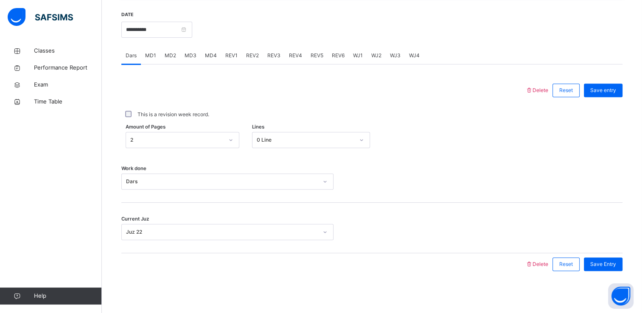
click at [231, 56] on span "REV1" at bounding box center [231, 56] width 12 height 8
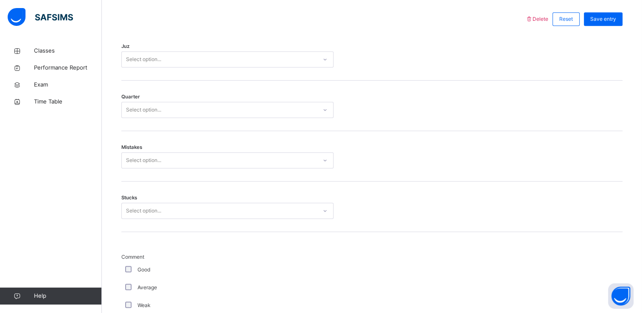
scroll to position [393, 0]
click at [218, 69] on div "Select option..." at bounding box center [227, 61] width 212 height 16
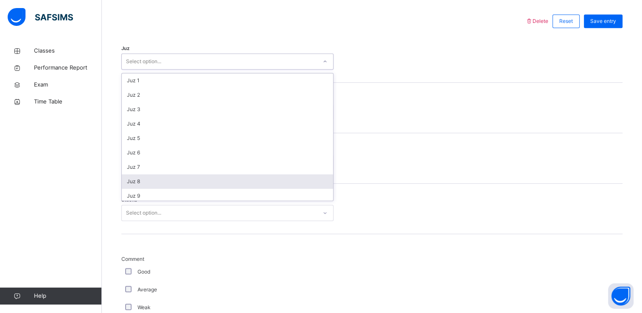
click at [208, 176] on div "Juz 8" at bounding box center [227, 181] width 211 height 14
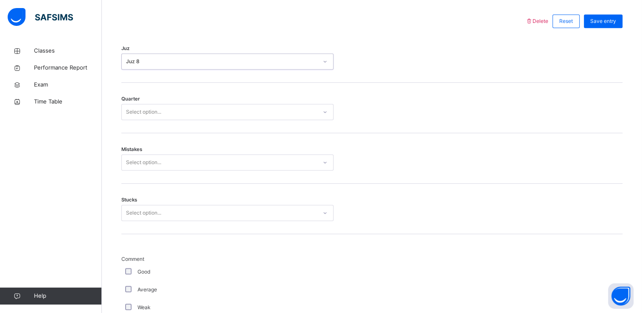
click at [218, 109] on div "Select option..." at bounding box center [219, 112] width 195 height 13
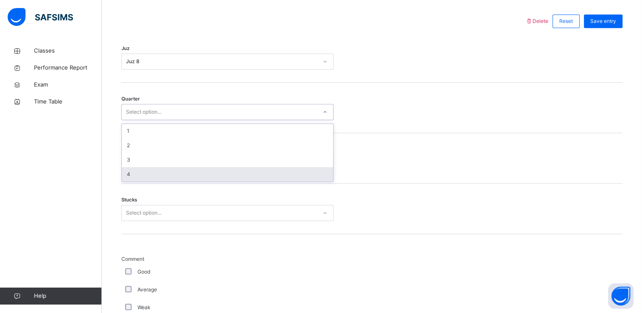
click at [214, 175] on div "4" at bounding box center [227, 174] width 211 height 14
click at [214, 175] on div "Mistakes Select option..." at bounding box center [371, 158] width 501 height 51
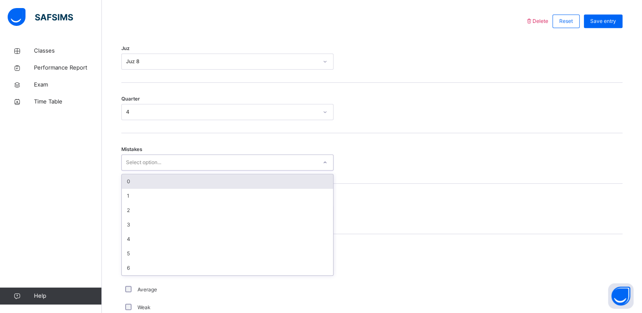
drag, startPoint x: 214, startPoint y: 175, endPoint x: 208, endPoint y: 166, distance: 11.7
click at [208, 166] on div "Select option..." at bounding box center [219, 162] width 195 height 13
click at [208, 186] on div "0" at bounding box center [227, 181] width 211 height 14
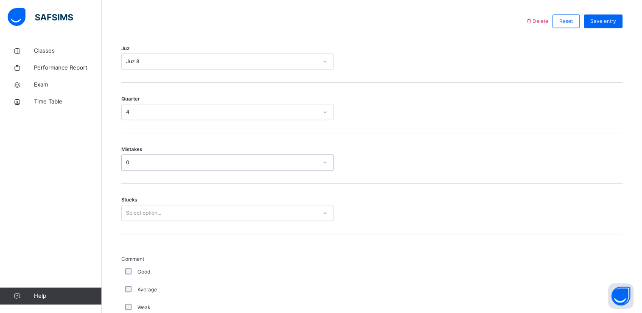
click at [208, 218] on div "Select option..." at bounding box center [219, 213] width 195 height 13
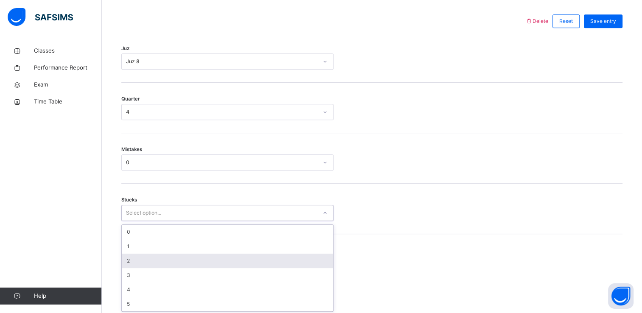
click at [205, 259] on div "2" at bounding box center [227, 261] width 211 height 14
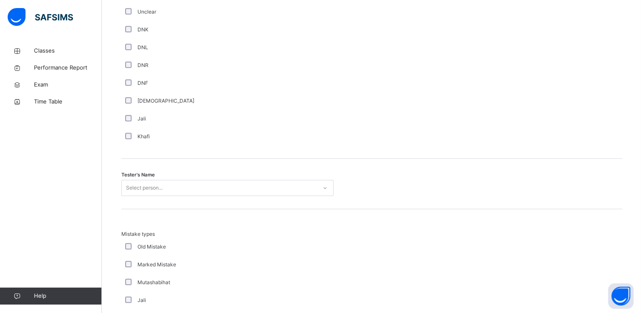
scroll to position [758, 0]
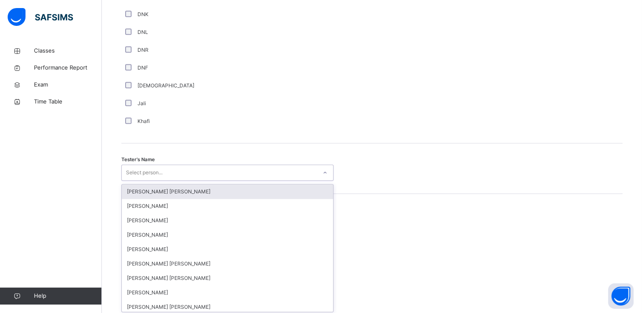
click at [152, 171] on div "Select person..." at bounding box center [144, 173] width 37 height 16
type input "*"
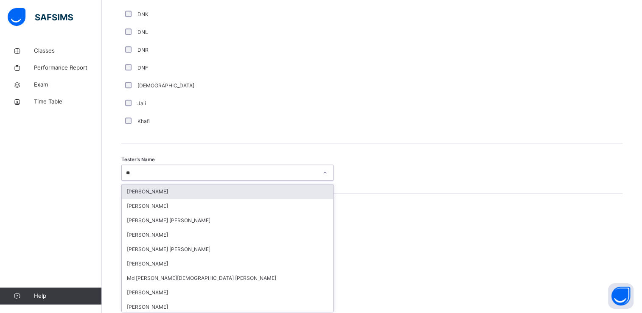
type input "***"
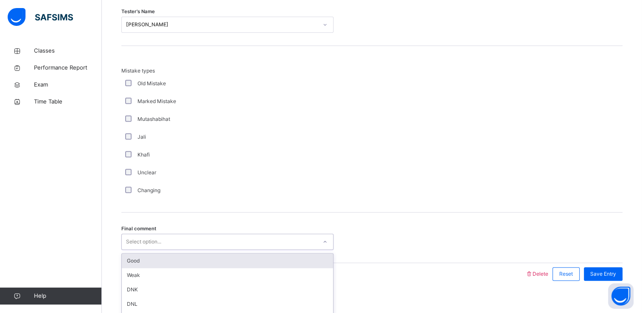
scroll to position [915, 0]
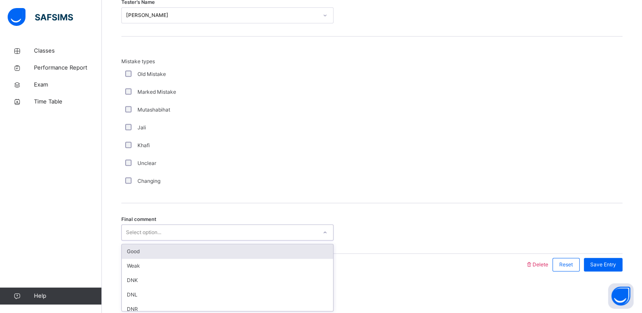
click at [170, 241] on div "option Good focused, 1 of 6. 6 results available. Use Up and Down to choose opt…" at bounding box center [227, 233] width 212 height 16
click at [170, 248] on div "Good" at bounding box center [227, 252] width 211 height 14
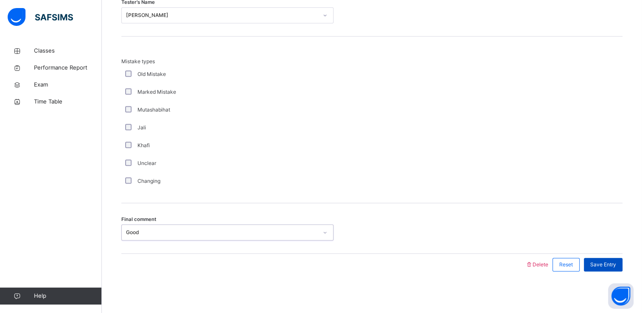
click at [601, 261] on span "Save Entry" at bounding box center [603, 265] width 26 height 8
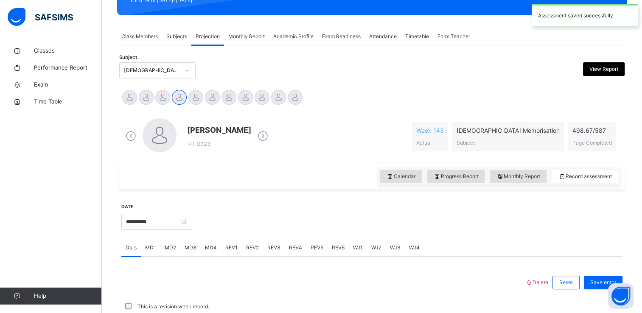
scroll to position [324, 0]
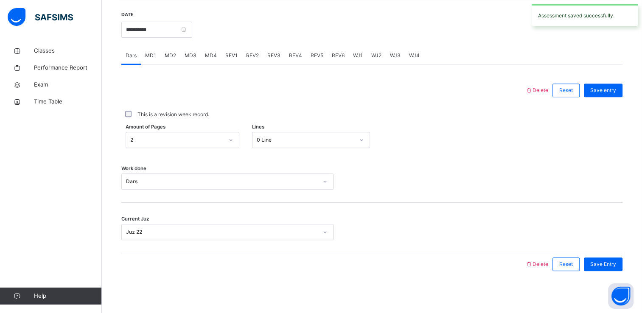
click at [250, 53] on span "REV2" at bounding box center [252, 56] width 13 height 8
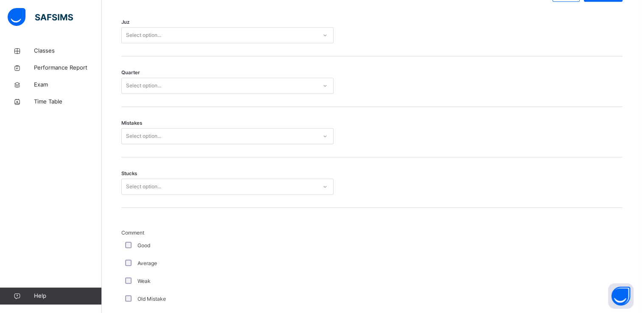
scroll to position [413, 0]
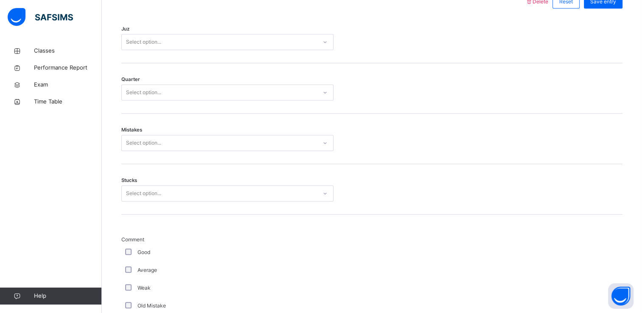
click at [190, 44] on div "Select option..." at bounding box center [219, 42] width 195 height 13
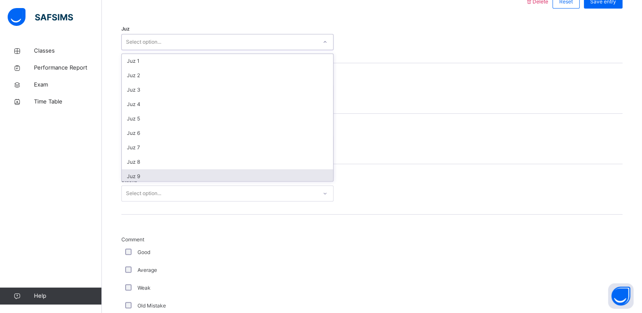
click at [185, 176] on div "Juz 9" at bounding box center [227, 176] width 211 height 14
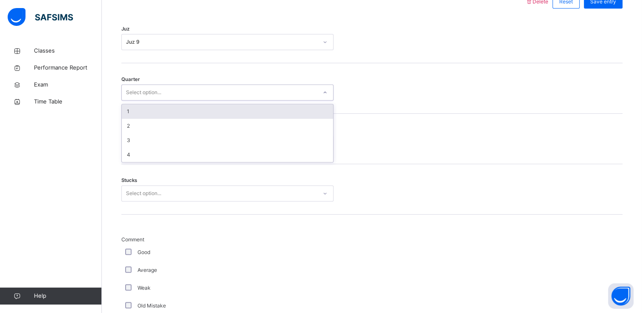
click at [179, 93] on div "Select option..." at bounding box center [219, 92] width 195 height 13
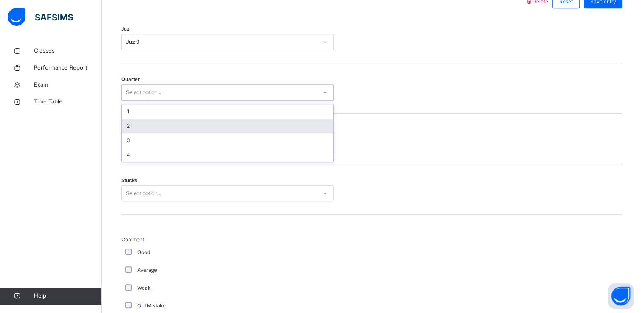
click at [181, 121] on div "2" at bounding box center [227, 126] width 211 height 14
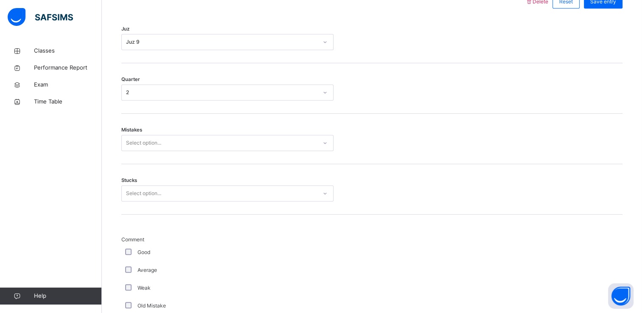
click at [182, 133] on div "Mistakes Select option..." at bounding box center [371, 139] width 501 height 51
click at [182, 139] on div "Select option..." at bounding box center [219, 143] width 195 height 13
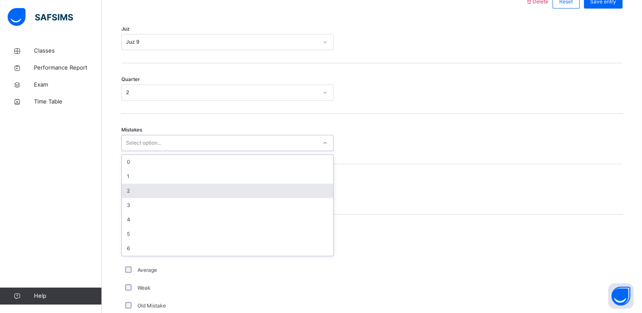
click at [185, 189] on div "2" at bounding box center [227, 191] width 211 height 14
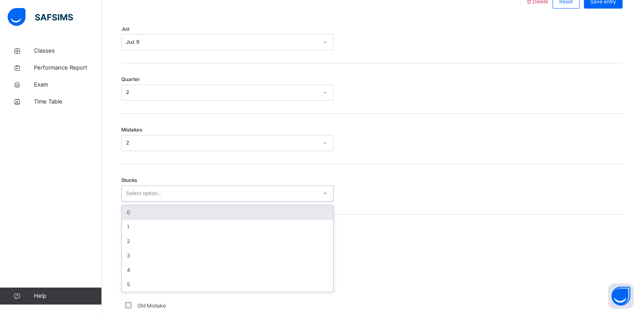
click at [186, 197] on div "Select option..." at bounding box center [219, 193] width 195 height 13
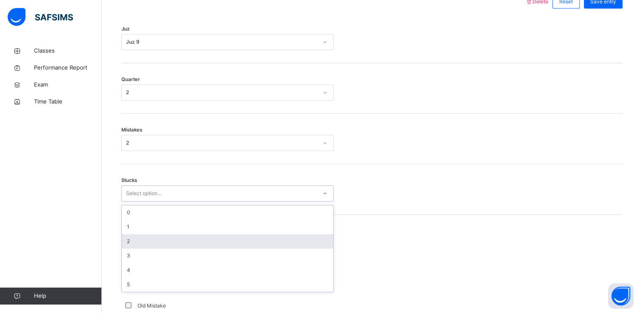
click at [188, 242] on div "2" at bounding box center [227, 241] width 211 height 14
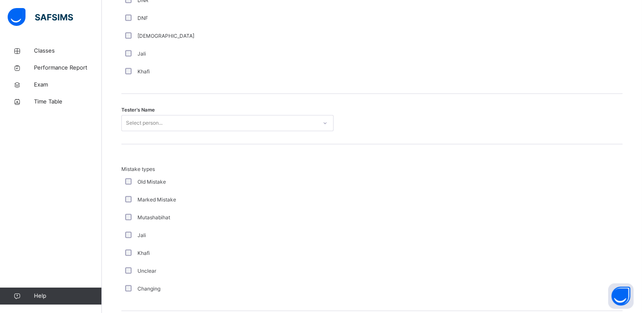
scroll to position [814, 0]
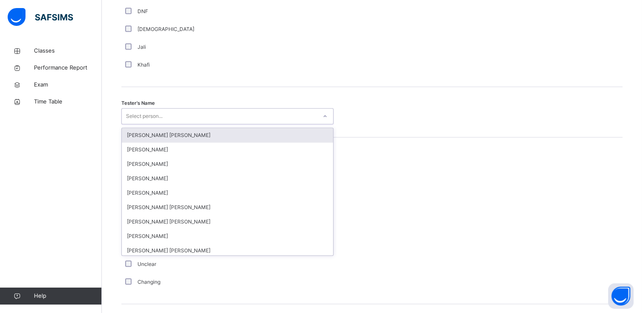
click at [149, 111] on div "Select person..." at bounding box center [144, 116] width 37 height 16
type input "**"
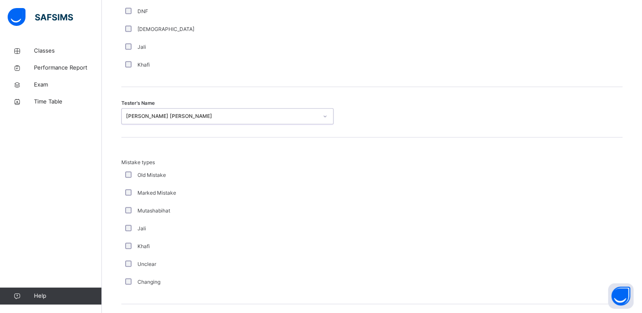
scroll to position [915, 0]
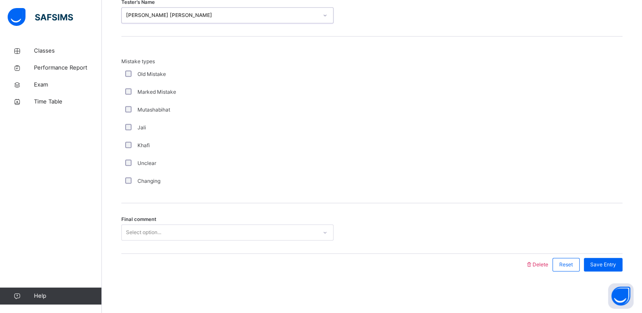
click at [161, 230] on div "Select option..." at bounding box center [143, 233] width 35 height 16
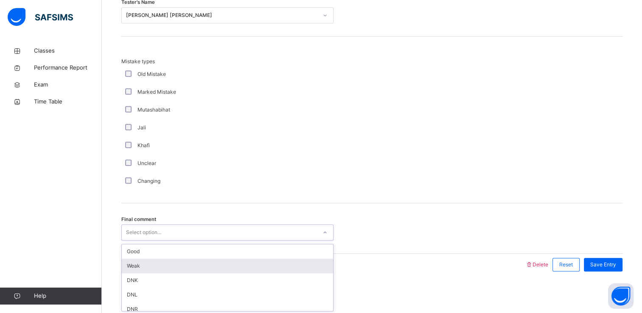
click at [157, 267] on div "Weak" at bounding box center [227, 266] width 211 height 14
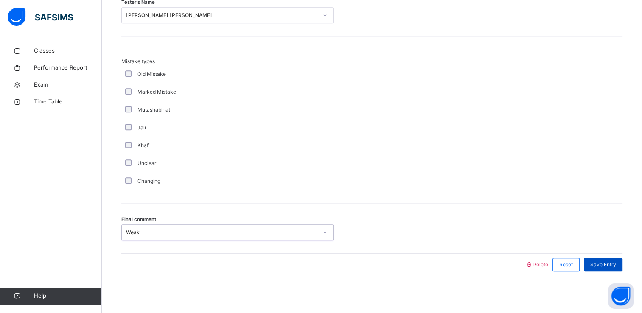
click at [607, 264] on span "Save Entry" at bounding box center [603, 265] width 26 height 8
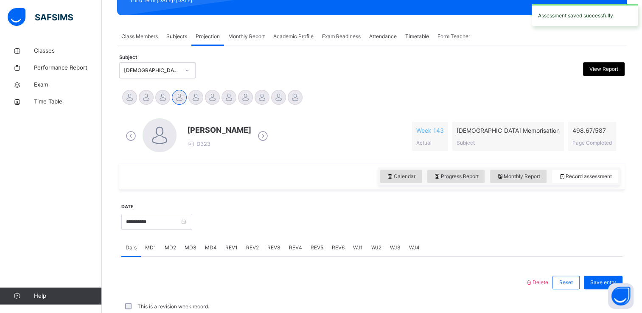
scroll to position [324, 0]
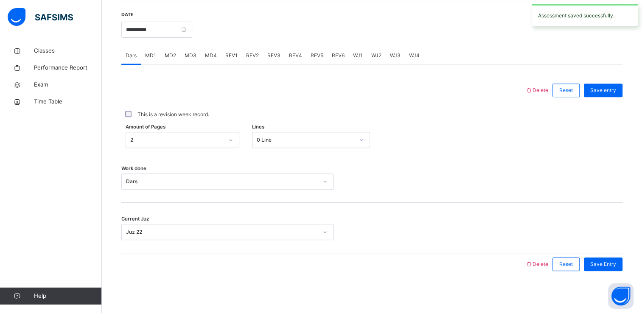
click at [270, 55] on span "REV3" at bounding box center [273, 56] width 13 height 8
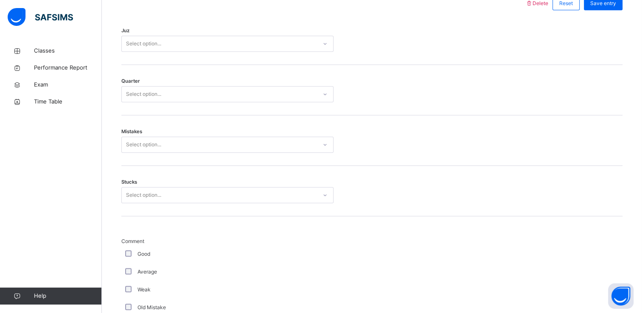
scroll to position [427, 0]
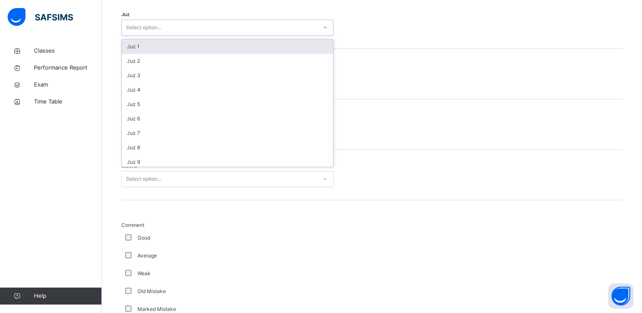
click at [196, 30] on div "Select option..." at bounding box center [219, 27] width 195 height 13
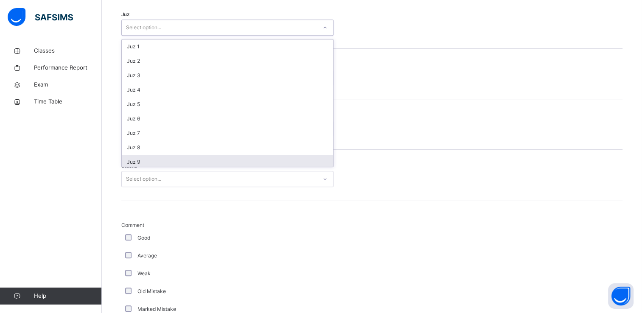
click at [177, 162] on div "Juz 9" at bounding box center [227, 162] width 211 height 14
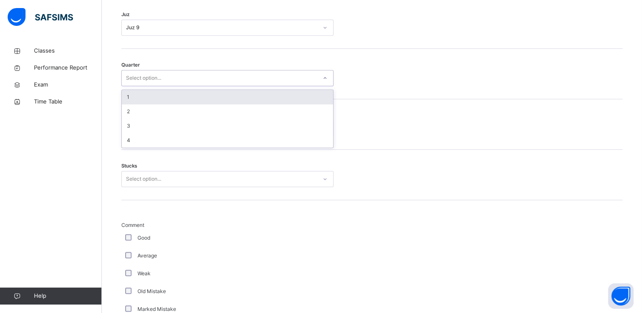
click at [179, 79] on div "Select option..." at bounding box center [219, 78] width 195 height 13
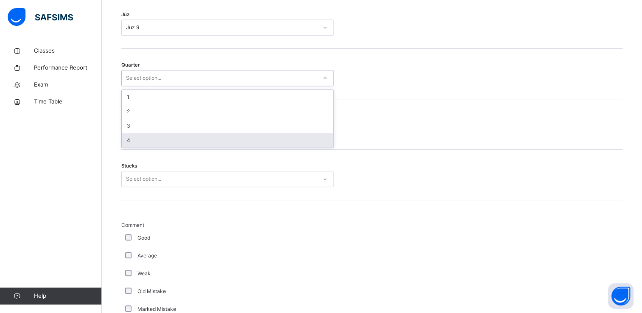
click at [181, 141] on div "4" at bounding box center [227, 140] width 211 height 14
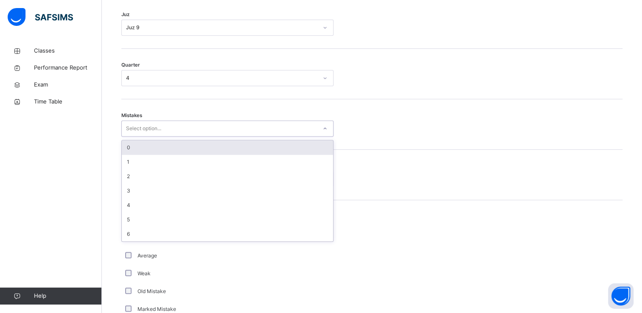
click at [175, 133] on div "Select option..." at bounding box center [219, 128] width 195 height 13
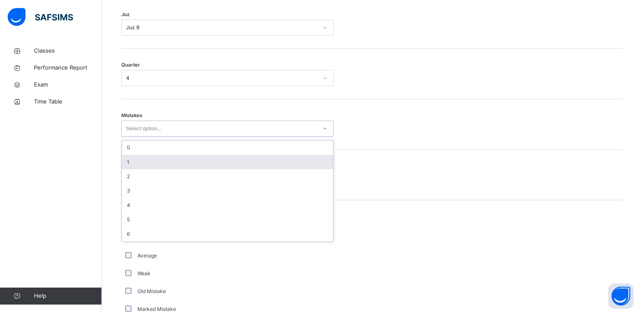
click at [176, 157] on div "1" at bounding box center [227, 162] width 211 height 14
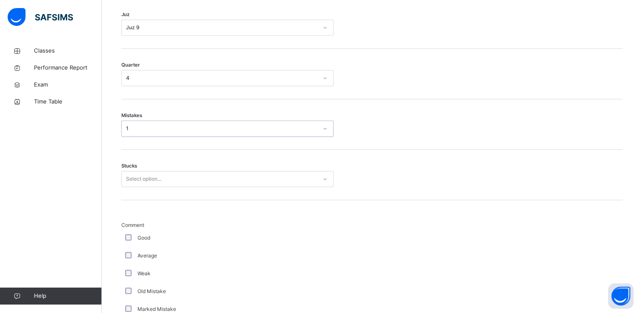
click at [179, 180] on div "Select option..." at bounding box center [219, 179] width 195 height 13
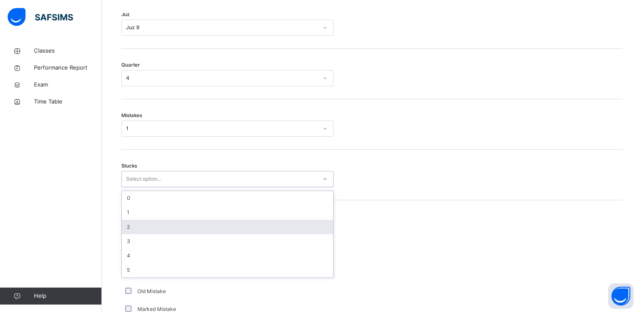
click at [182, 227] on div "2" at bounding box center [227, 227] width 211 height 14
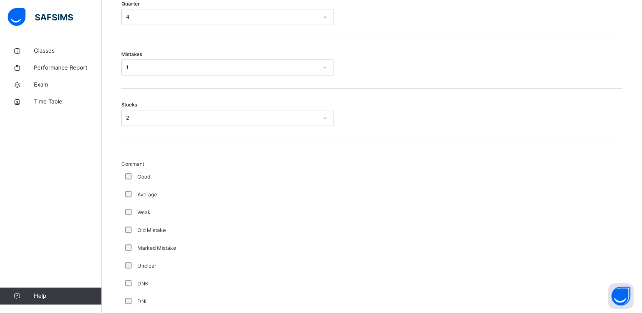
scroll to position [682, 0]
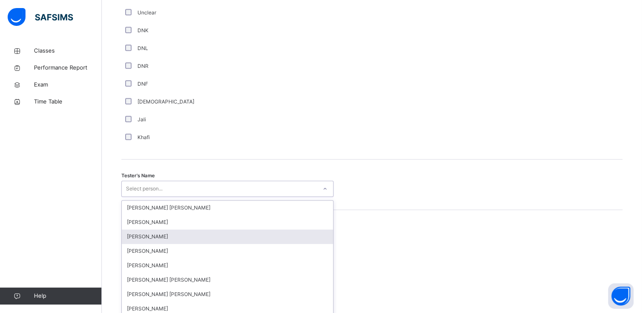
click at [198, 197] on div "option [PERSON_NAME] focused, 3 of 90. 90 results available. Use Up and Down to…" at bounding box center [227, 189] width 212 height 16
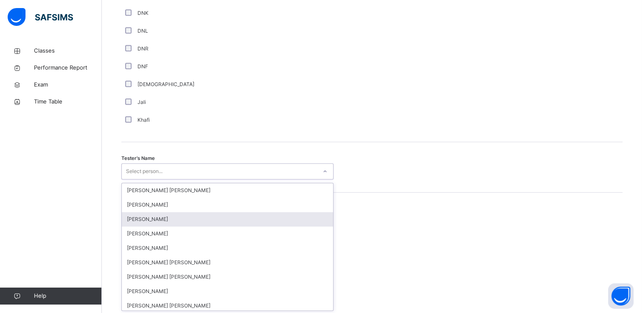
scroll to position [759, 0]
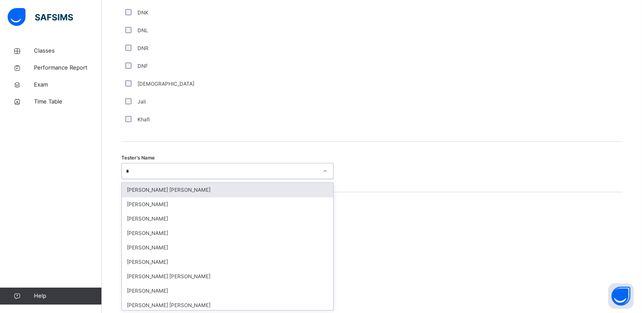
type input "**"
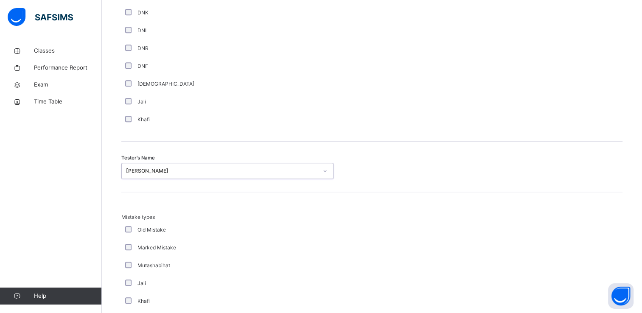
click at [199, 169] on div "[PERSON_NAME]" at bounding box center [222, 171] width 192 height 8
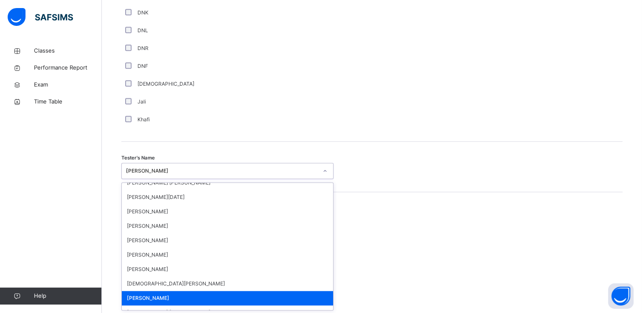
scroll to position [36, 0]
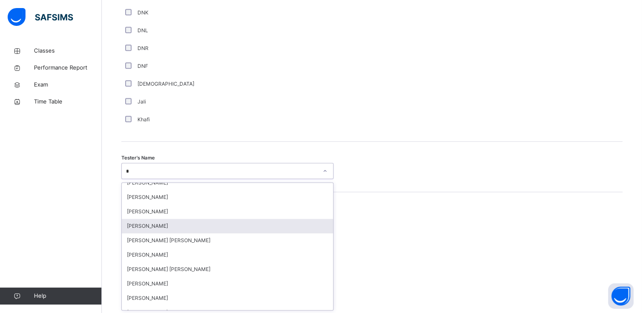
type input "**"
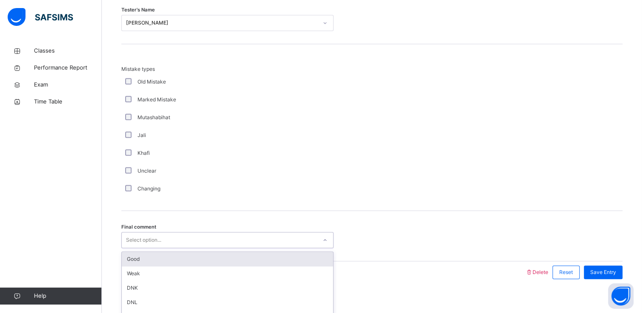
click at [192, 236] on div "Select option..." at bounding box center [219, 240] width 195 height 13
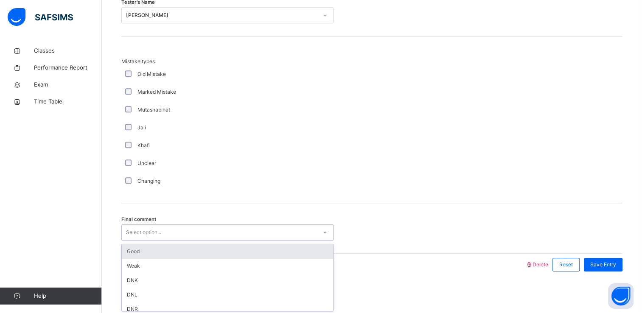
click at [193, 245] on div "Good" at bounding box center [227, 252] width 211 height 14
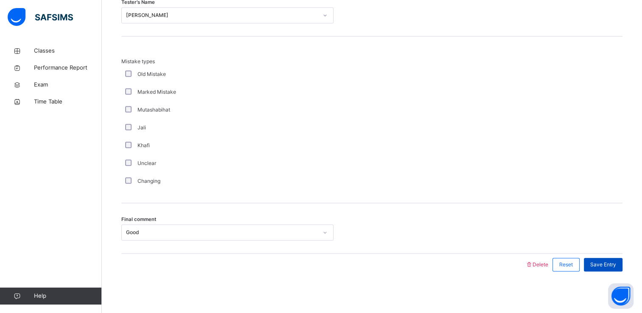
click at [610, 264] on span "Save Entry" at bounding box center [603, 265] width 26 height 8
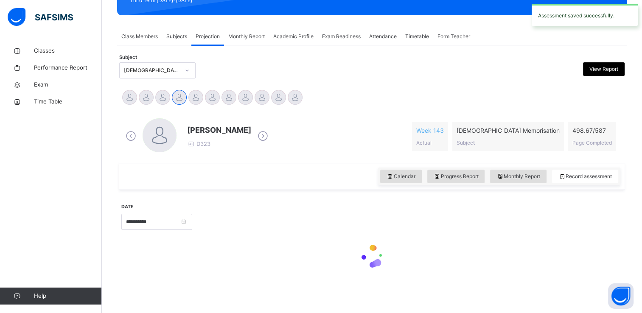
scroll to position [324, 0]
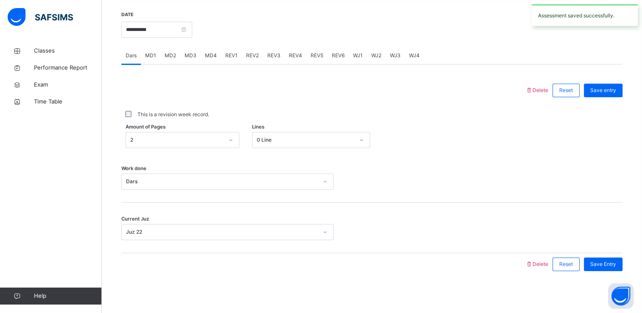
click at [295, 56] on span "REV4" at bounding box center [295, 56] width 13 height 8
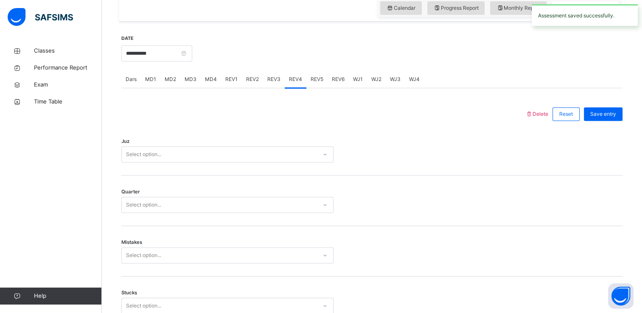
scroll to position [297, 0]
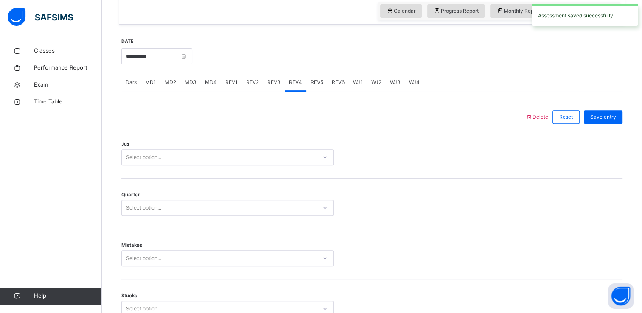
click at [224, 160] on div "Select option..." at bounding box center [219, 157] width 195 height 13
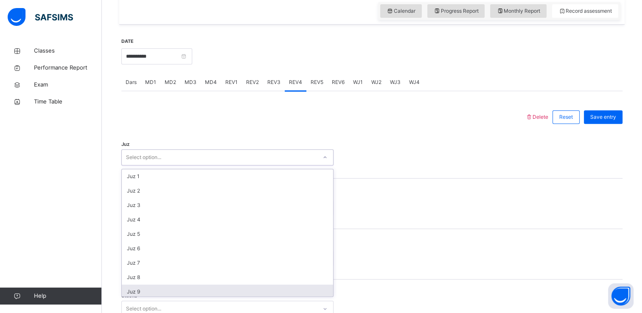
click at [213, 290] on div "Juz 9" at bounding box center [227, 292] width 211 height 14
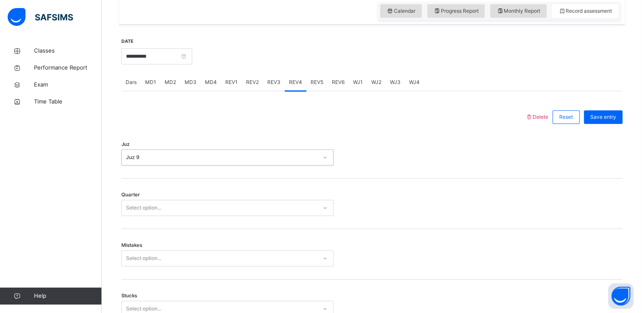
click at [192, 204] on div "Select option..." at bounding box center [219, 208] width 195 height 13
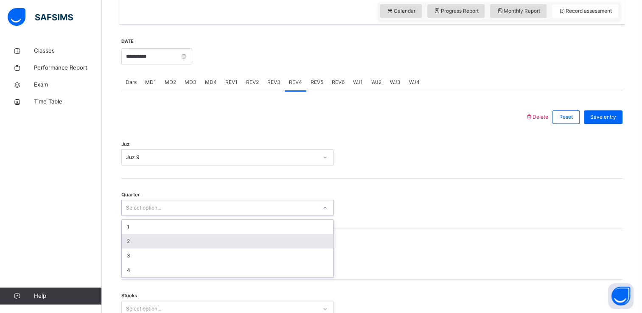
click at [189, 234] on div "2" at bounding box center [227, 241] width 211 height 14
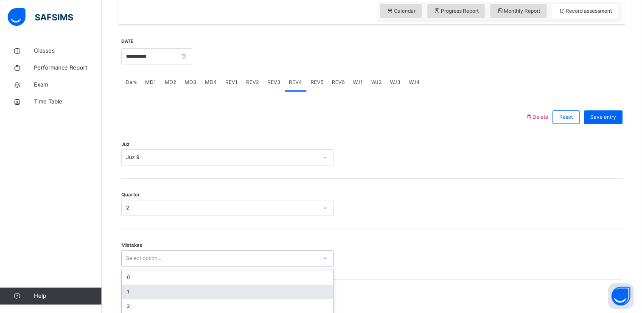
scroll to position [358, 0]
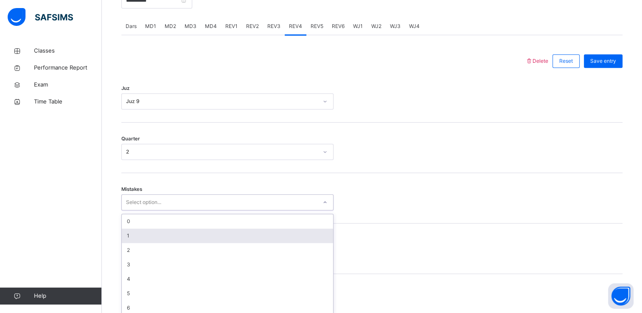
click at [192, 211] on div "option 1 focused, 2 of 7. 7 results available. Use Up and Down to choose option…" at bounding box center [227, 202] width 212 height 16
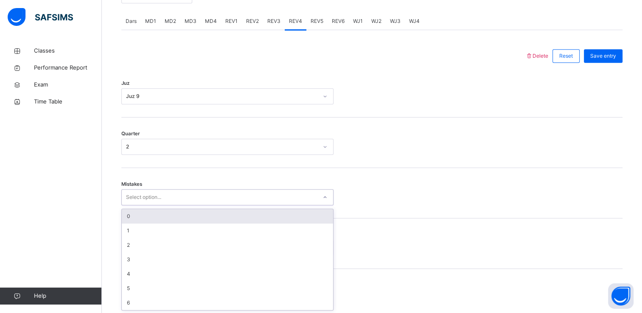
click at [183, 215] on div "0" at bounding box center [227, 216] width 211 height 14
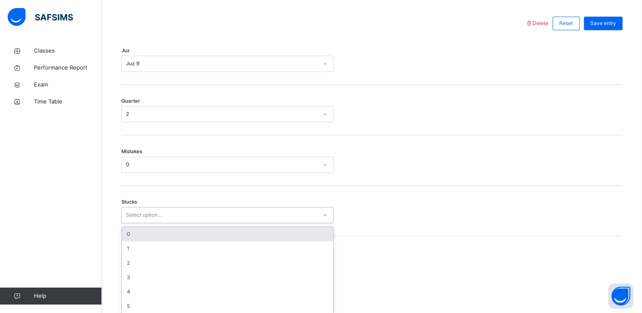
click at [188, 223] on div "option 0 focused, 1 of 6. 6 results available. Use Up and Down to choose option…" at bounding box center [227, 215] width 212 height 16
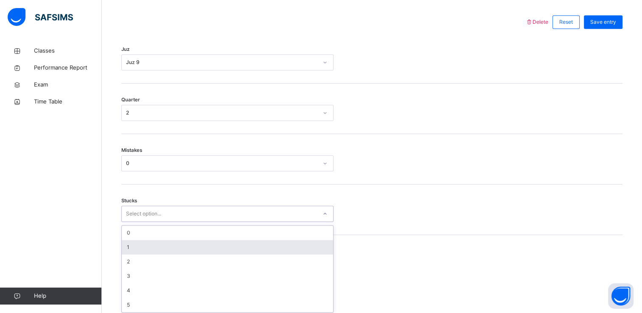
scroll to position [394, 0]
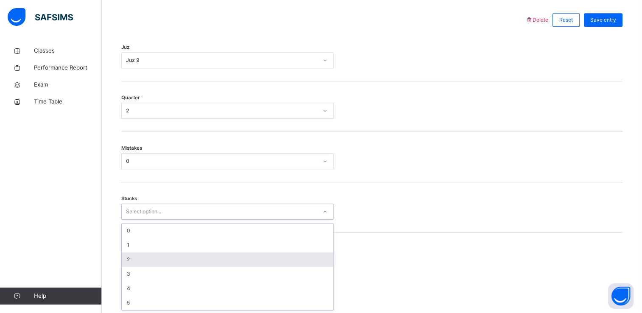
click at [190, 257] on div "2" at bounding box center [227, 260] width 211 height 14
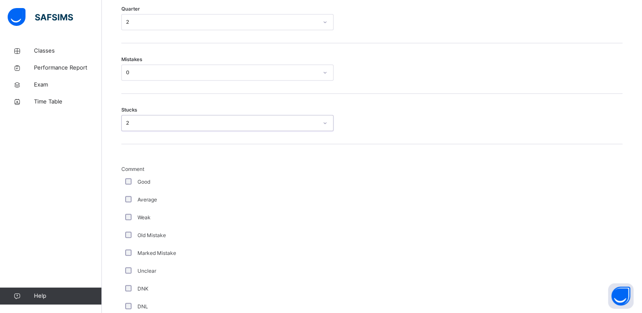
scroll to position [484, 0]
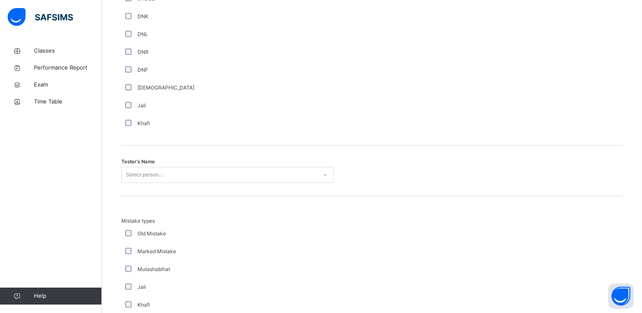
click at [194, 183] on div "Select person..." at bounding box center [227, 175] width 212 height 16
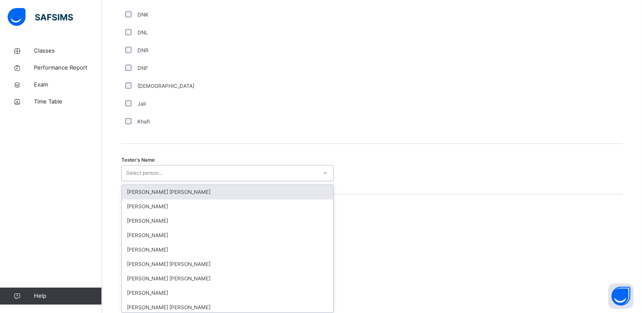
scroll to position [759, 0]
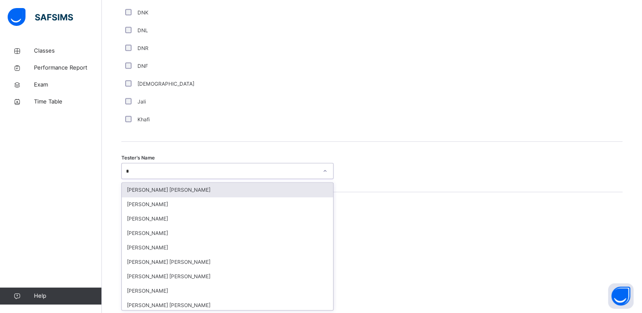
type input "**"
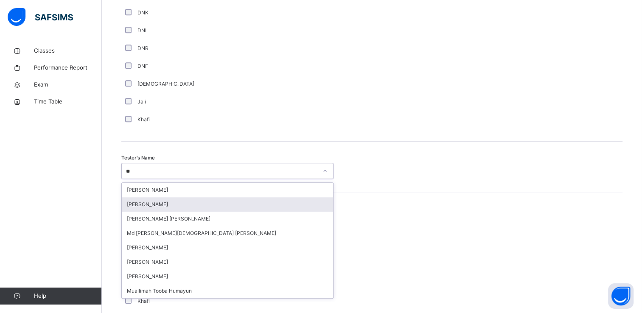
click at [194, 200] on div "[PERSON_NAME]" at bounding box center [227, 204] width 211 height 14
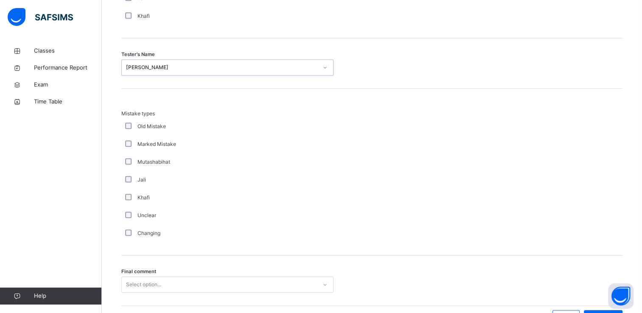
scroll to position [915, 0]
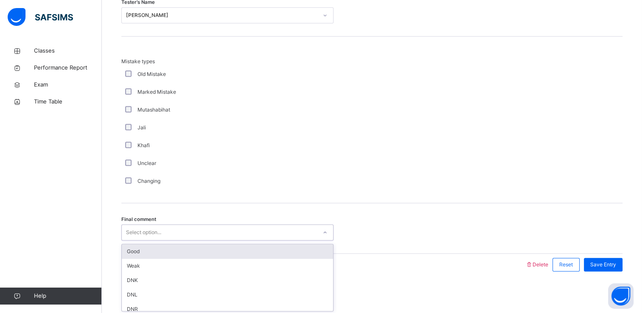
click at [195, 228] on div "Select option..." at bounding box center [219, 232] width 195 height 13
click at [186, 252] on div "Good" at bounding box center [227, 252] width 211 height 14
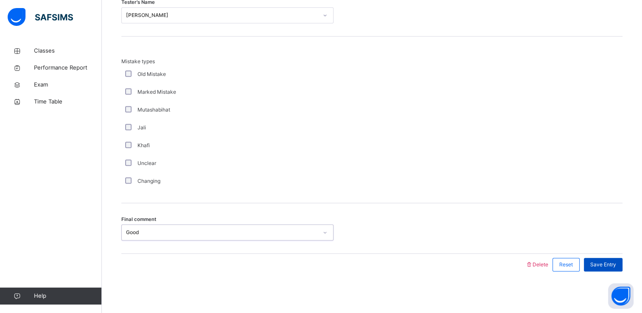
click at [613, 261] on span "Save Entry" at bounding box center [603, 265] width 26 height 8
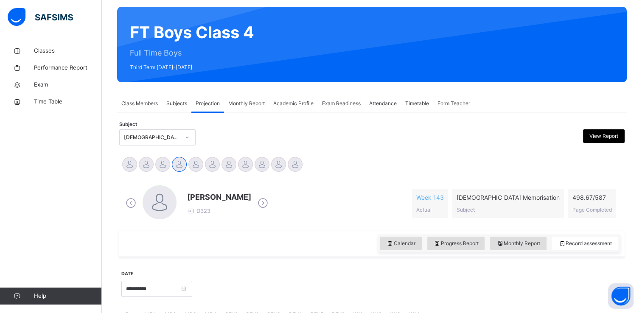
scroll to position [54, 0]
